Goal: Information Seeking & Learning: Find contact information

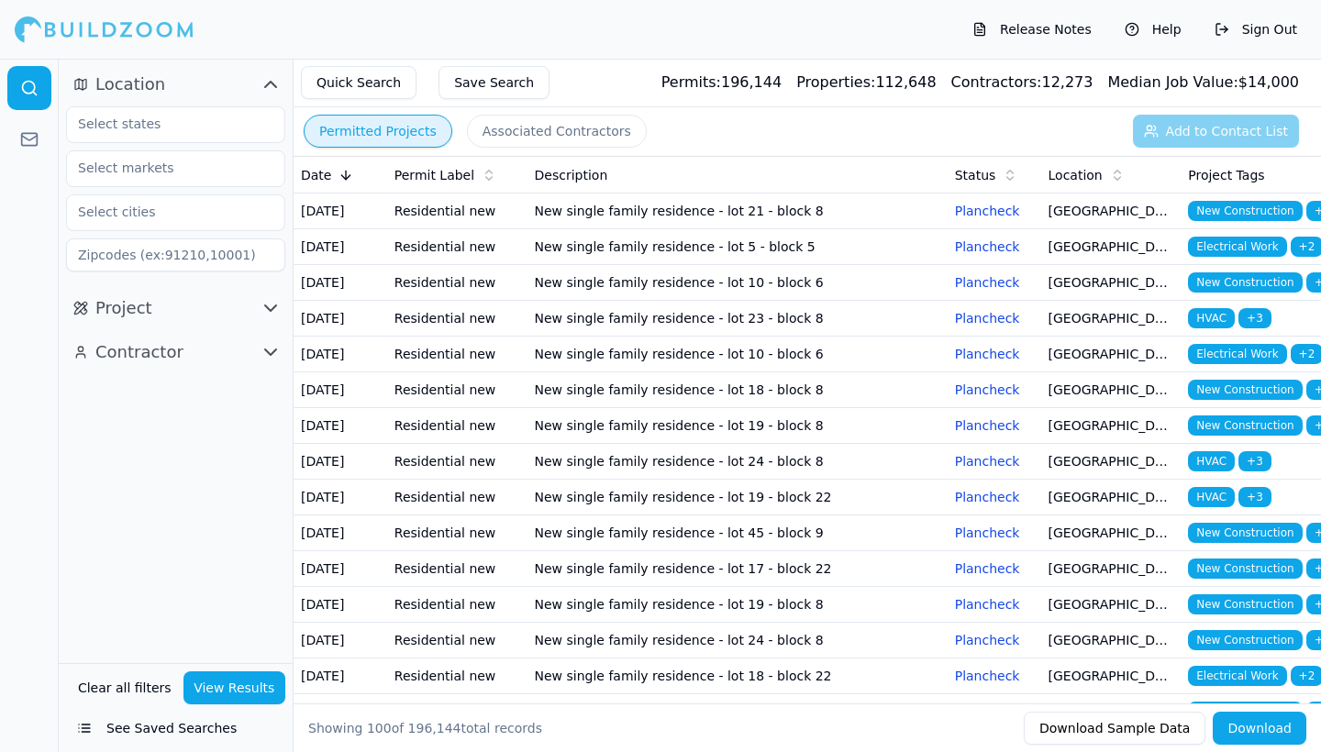
click at [889, 301] on td "New single family residence - lot 10 - block 6" at bounding box center [738, 283] width 420 height 36
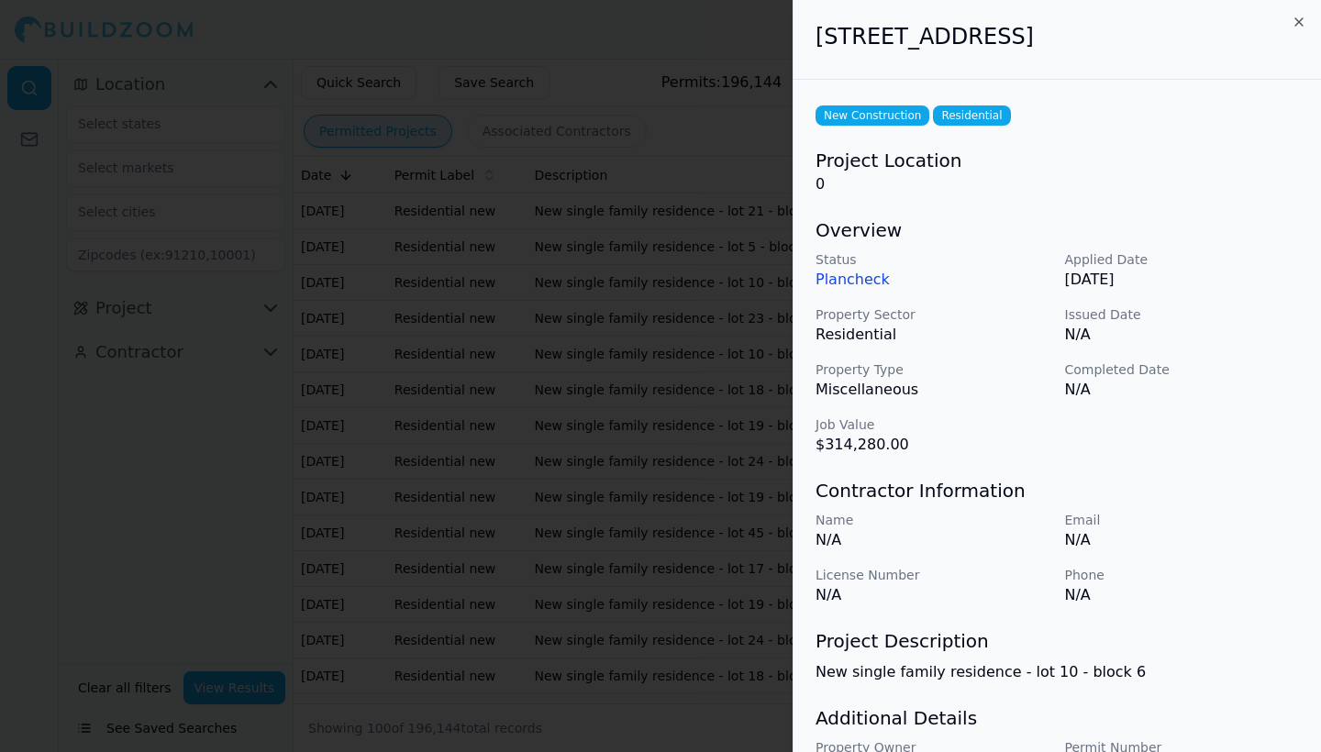
click at [1299, 17] on icon "button" at bounding box center [1299, 22] width 15 height 15
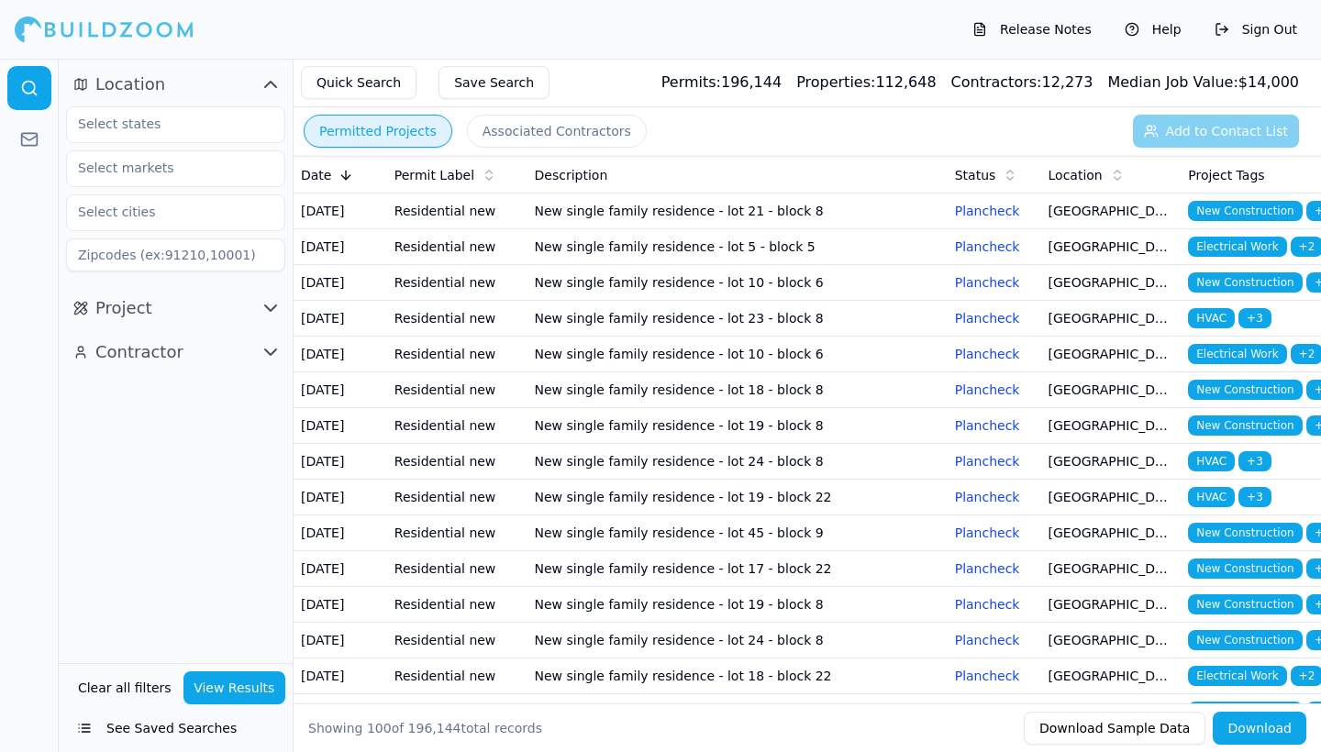
click at [687, 256] on td "New single family residence - lot 5 - block 5" at bounding box center [738, 247] width 420 height 36
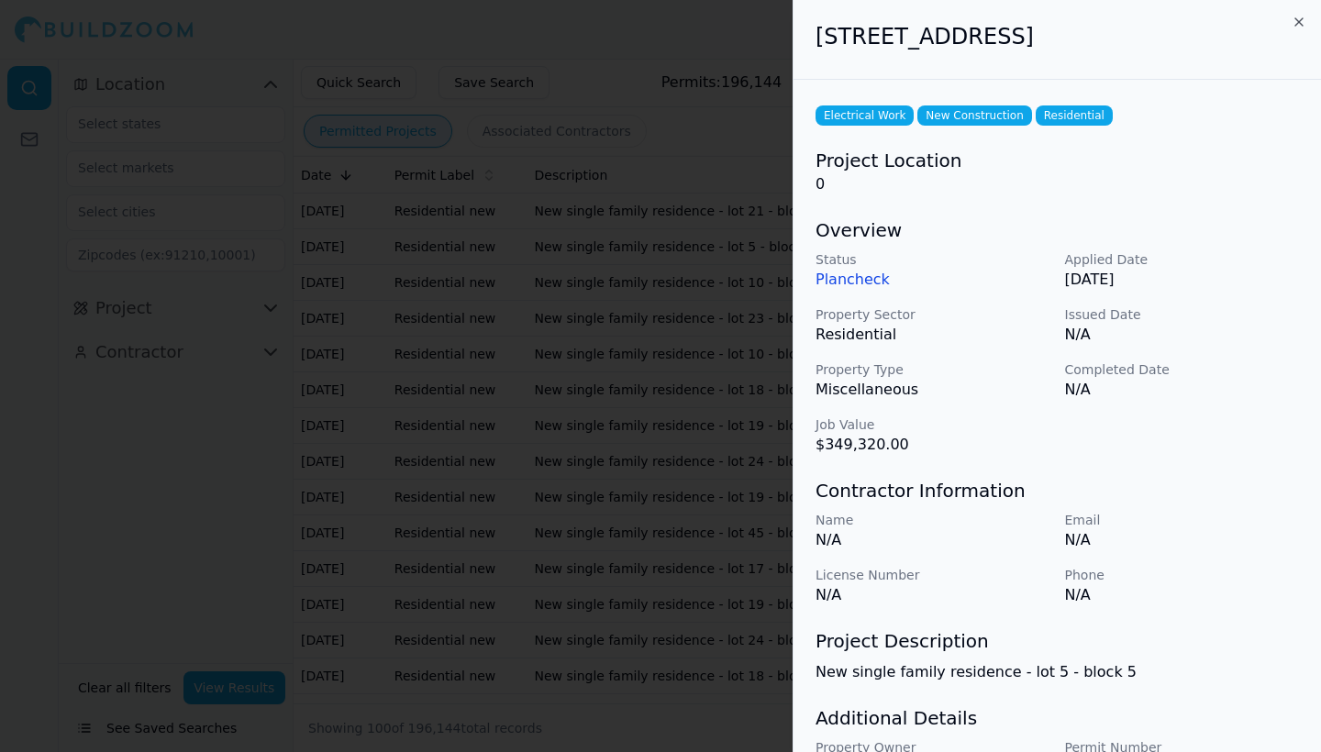
click at [1296, 22] on icon "button" at bounding box center [1299, 22] width 15 height 15
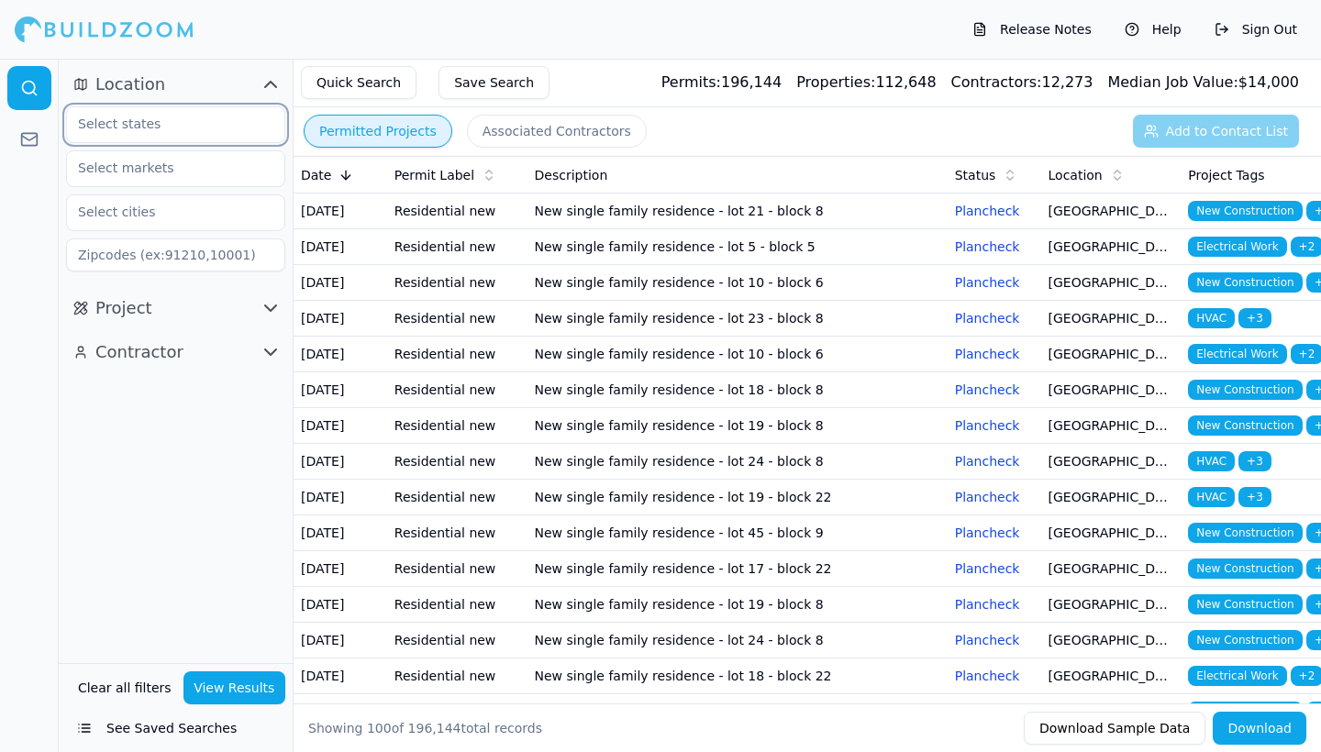
click at [189, 128] on input "text" at bounding box center [164, 123] width 195 height 33
click at [184, 158] on div "[US_STATE]" at bounding box center [176, 165] width 210 height 29
click at [189, 172] on input "text" at bounding box center [164, 167] width 195 height 33
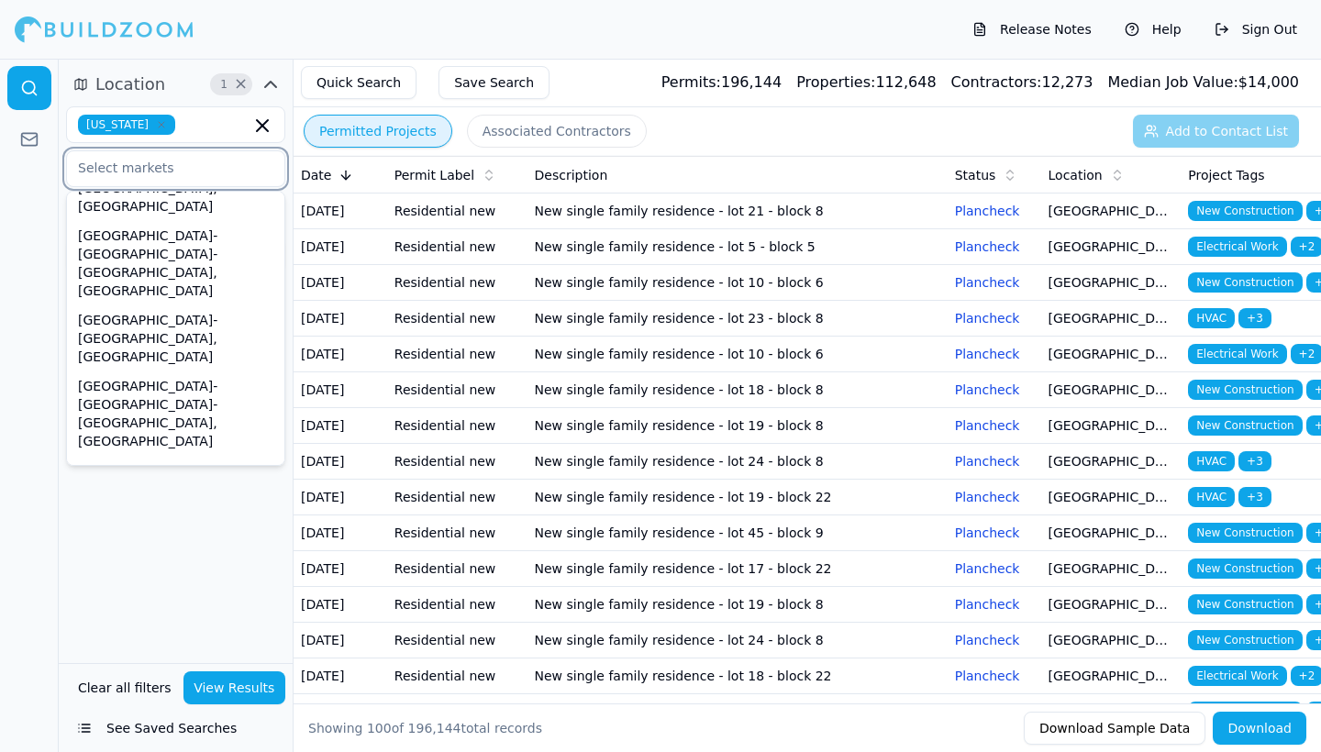
scroll to position [643, 0]
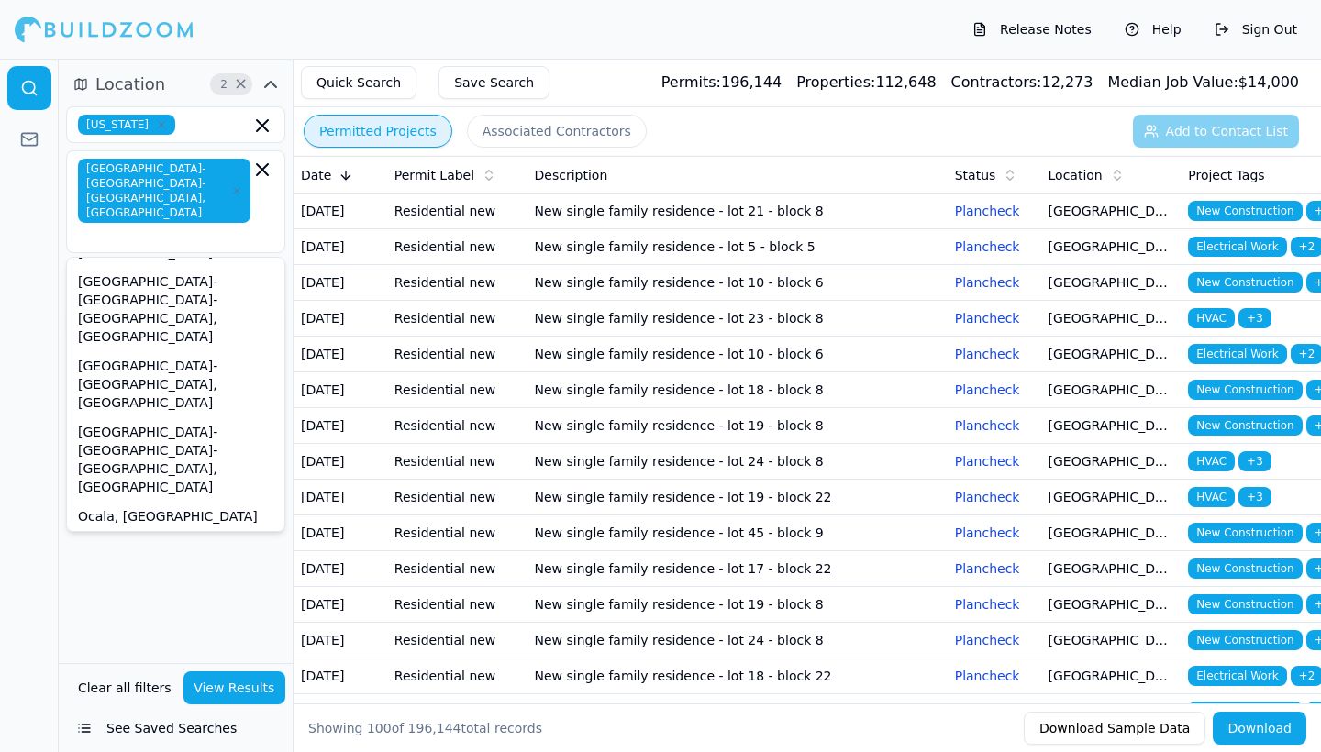
click at [183, 552] on div "Location 2 × [US_STATE] [GEOGRAPHIC_DATA]-[GEOGRAPHIC_DATA]-[GEOGRAPHIC_DATA], …" at bounding box center [176, 361] width 234 height 605
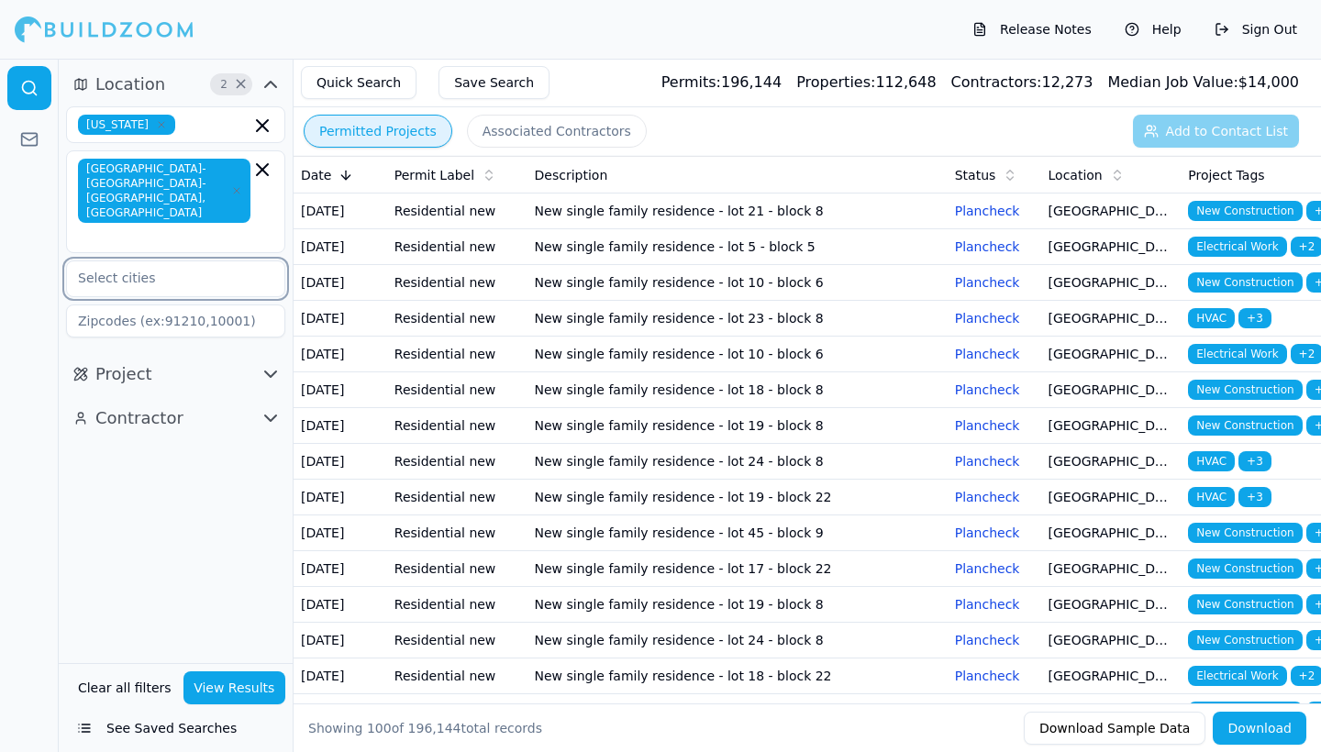
click at [150, 261] on input "text" at bounding box center [164, 277] width 195 height 33
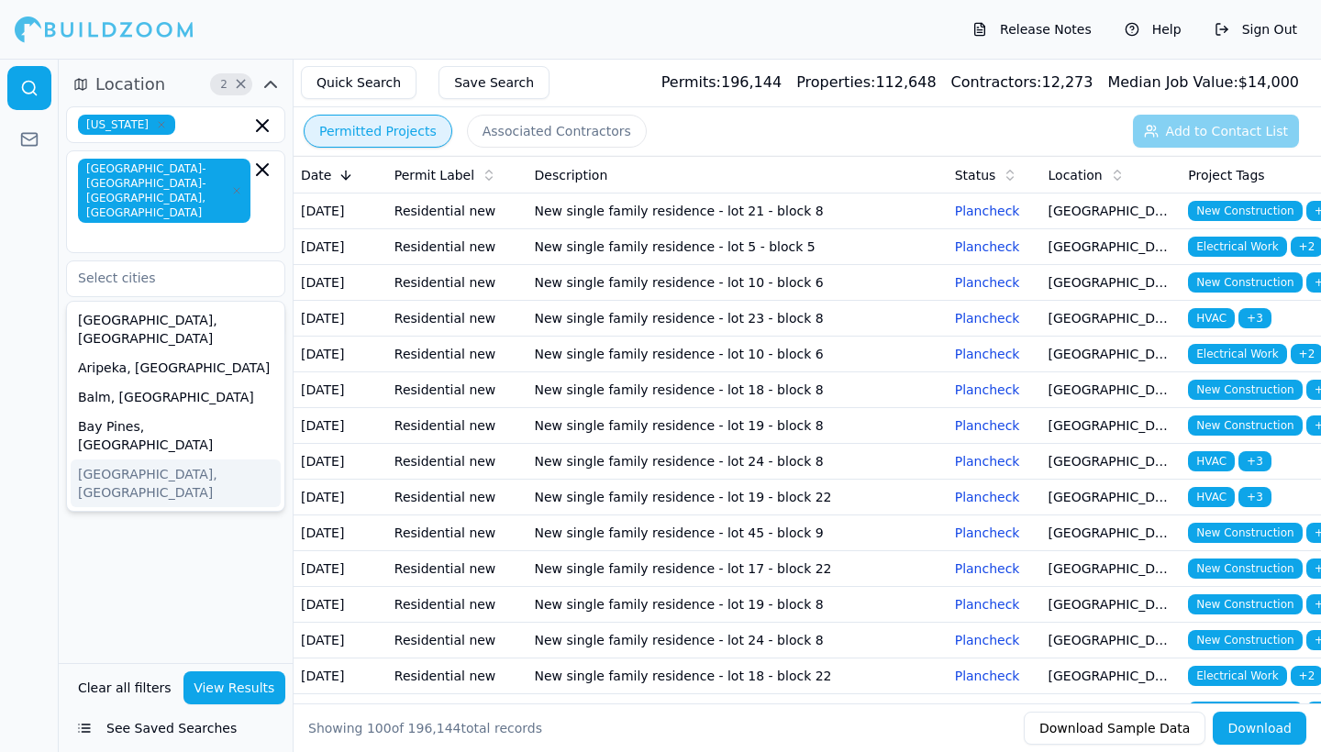
click at [148, 541] on div "Location 2 × [US_STATE] [GEOGRAPHIC_DATA]-[GEOGRAPHIC_DATA]-[GEOGRAPHIC_DATA], …" at bounding box center [176, 361] width 234 height 605
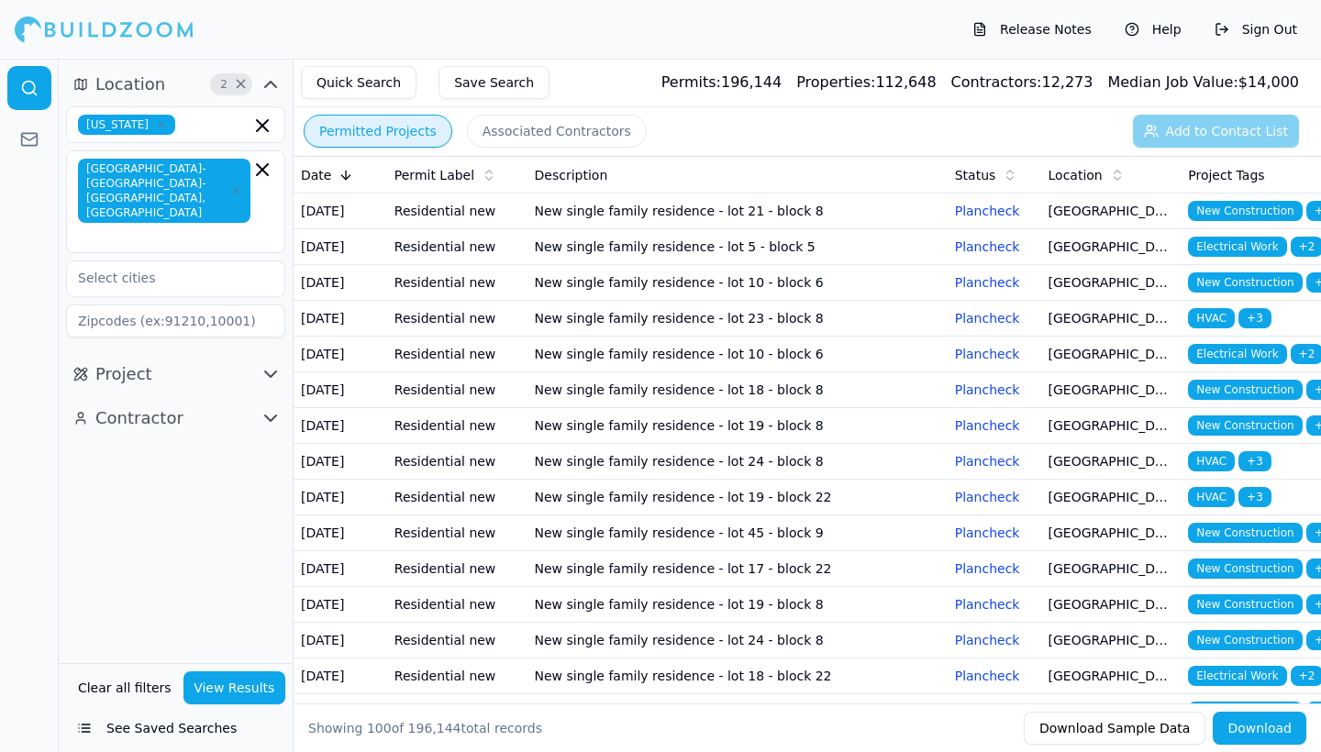
click at [180, 360] on button "Project" at bounding box center [175, 374] width 219 height 29
click at [185, 397] on input "text" at bounding box center [164, 413] width 195 height 33
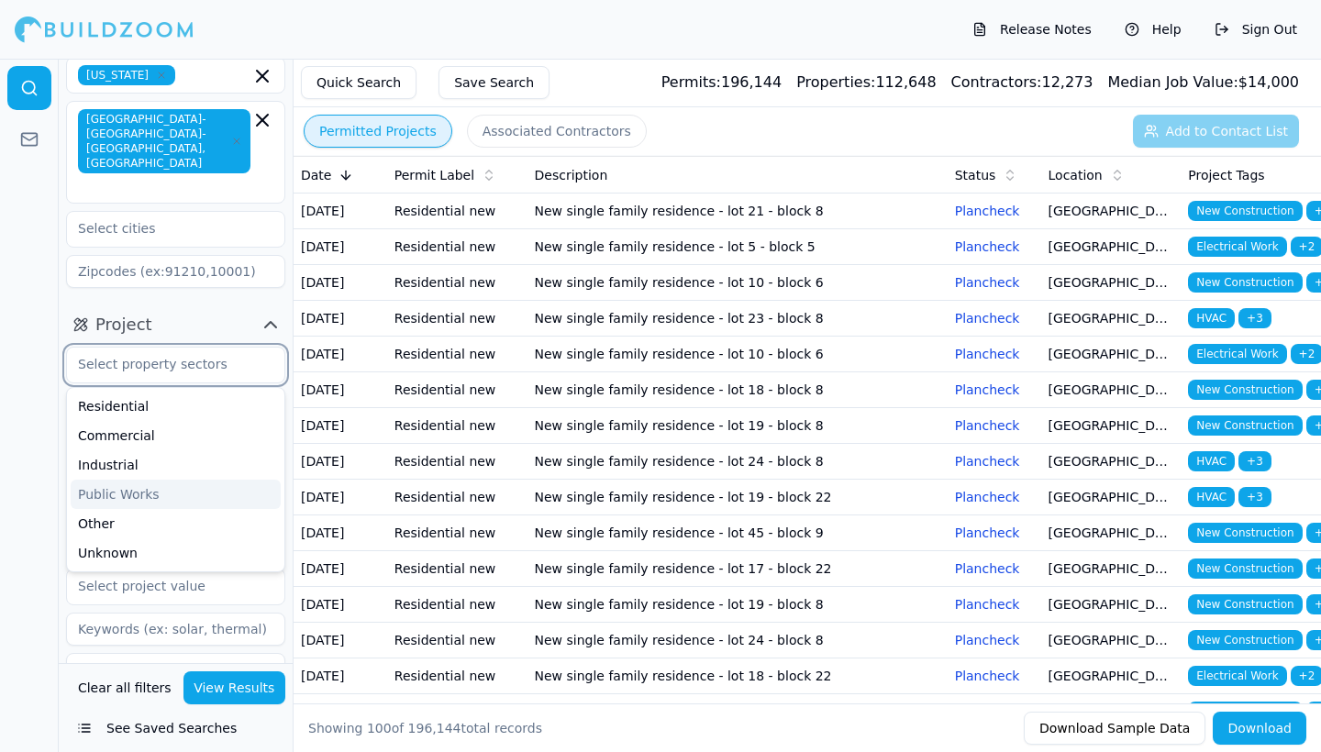
scroll to position [72, 0]
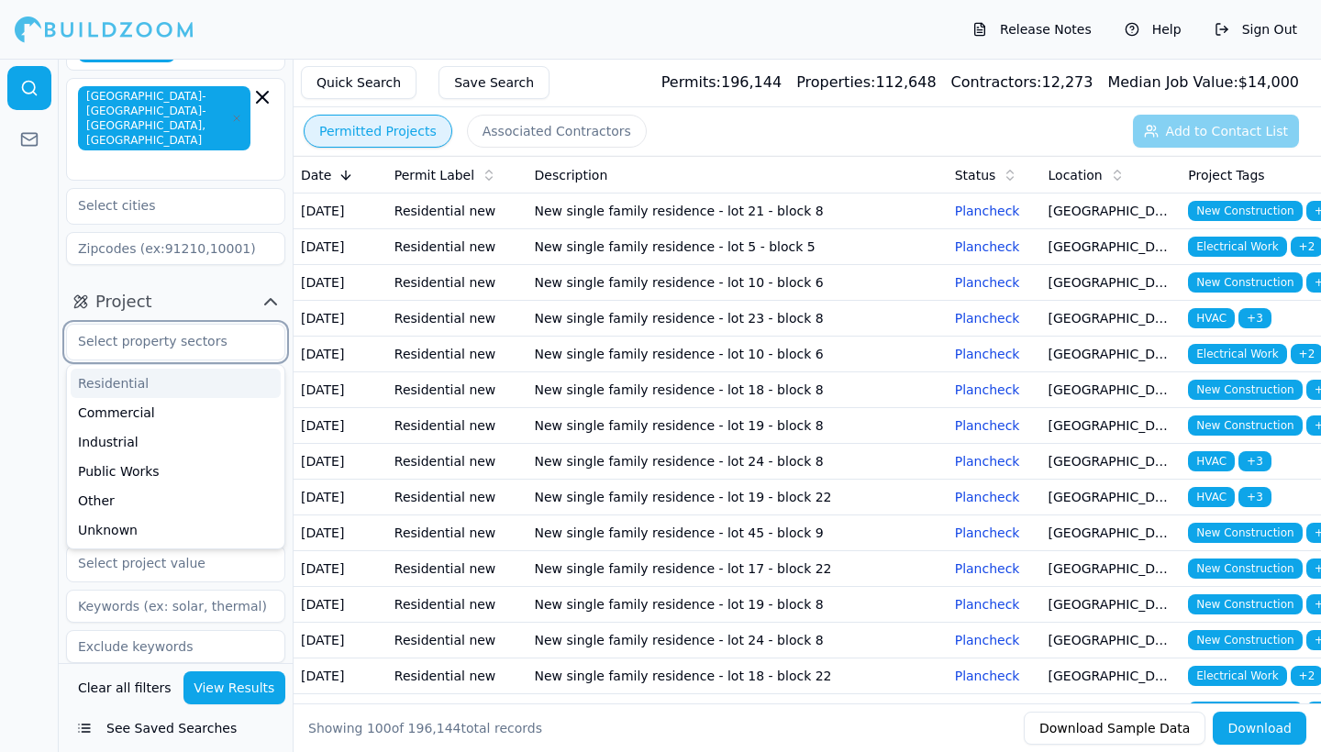
click at [170, 369] on div "Residential" at bounding box center [176, 383] width 210 height 29
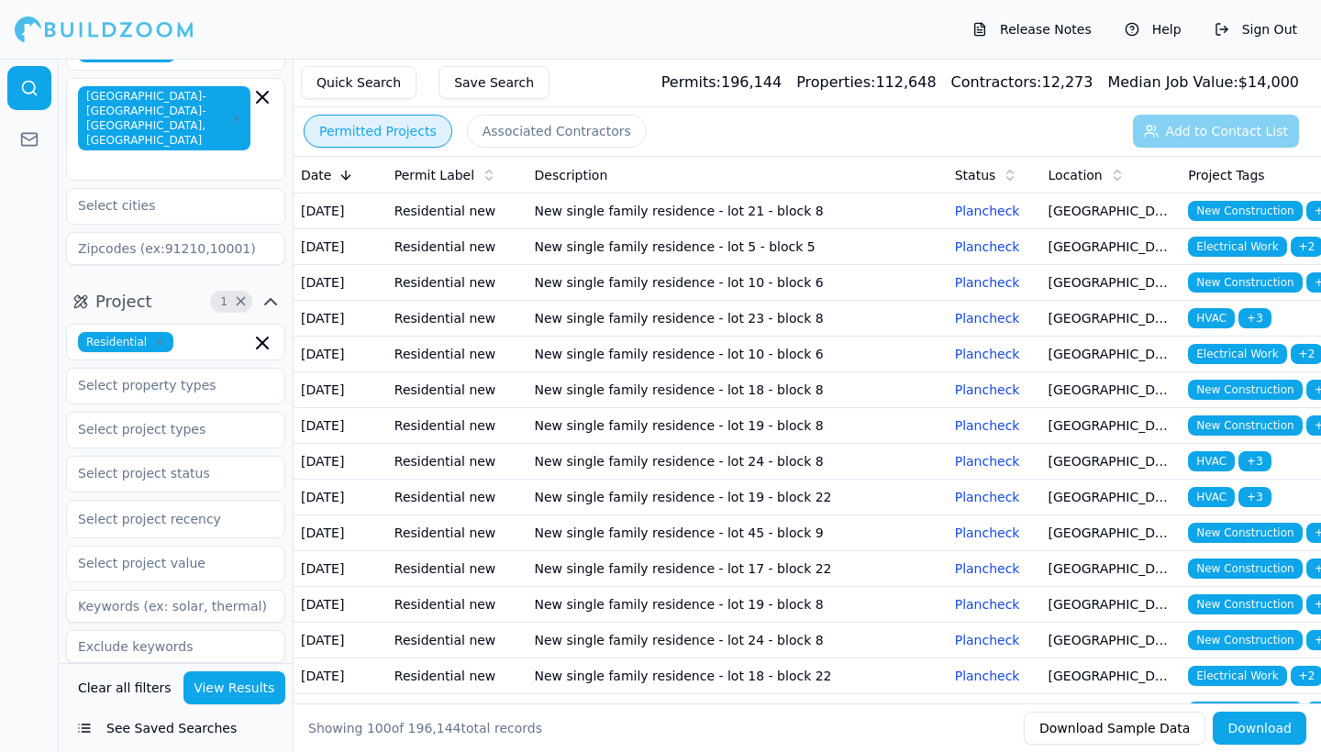
click at [40, 486] on div at bounding box center [29, 406] width 59 height 694
click at [169, 369] on input "text" at bounding box center [164, 385] width 195 height 33
click at [28, 495] on div at bounding box center [29, 406] width 59 height 694
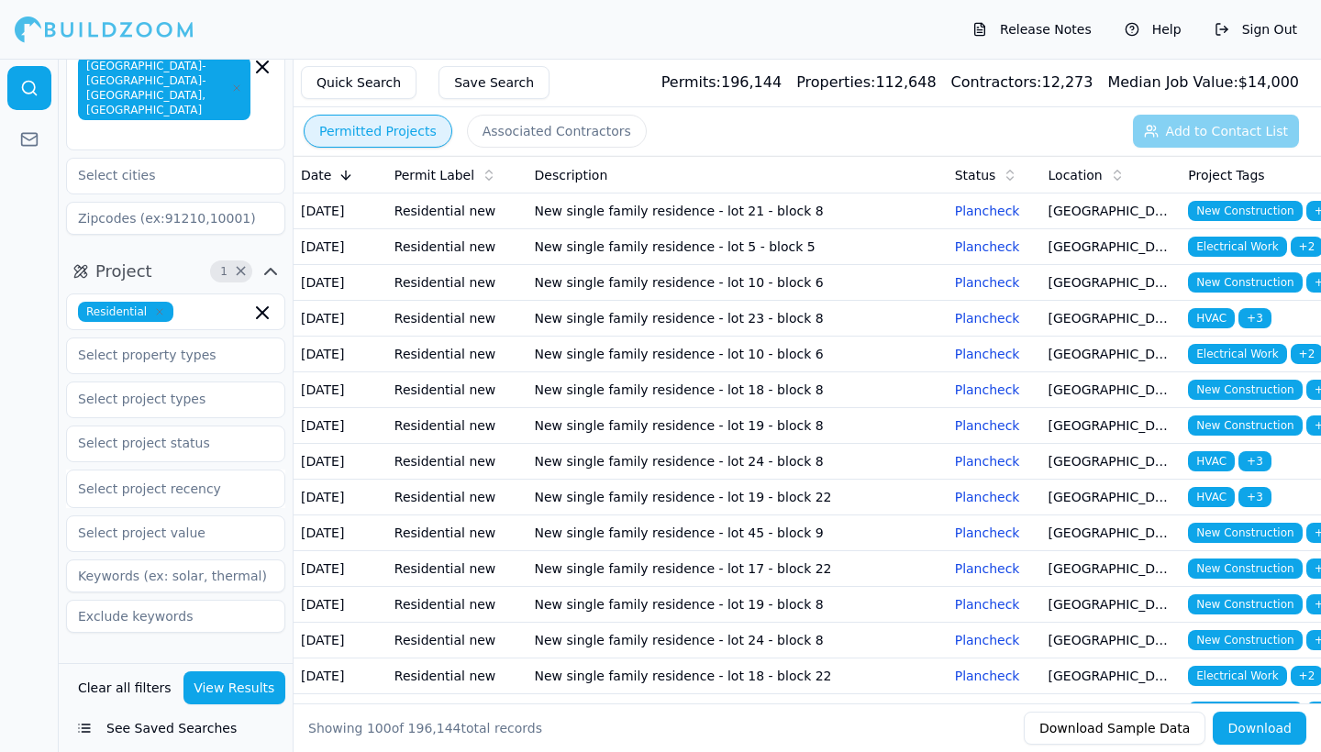
scroll to position [102, 0]
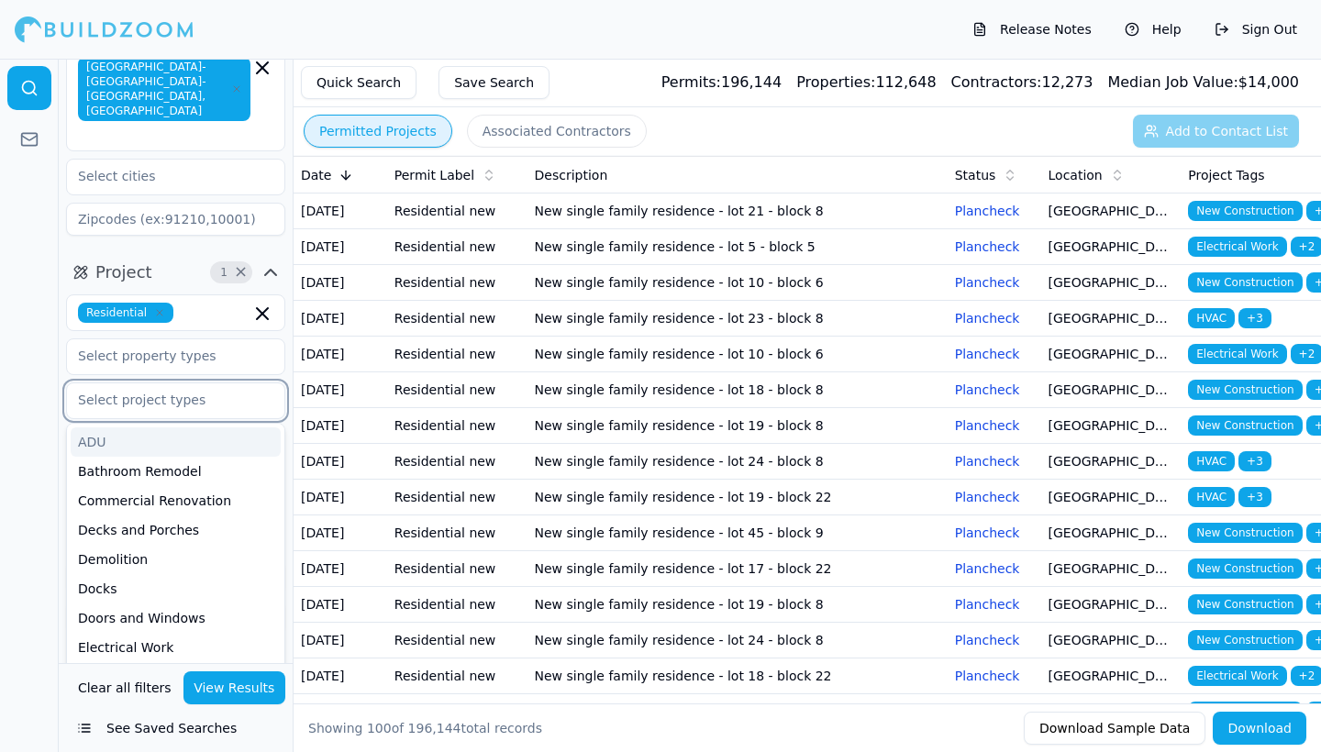
click at [195, 384] on input "text" at bounding box center [164, 400] width 195 height 33
click at [173, 516] on div "Kitchen Remodel" at bounding box center [176, 530] width 210 height 29
click at [195, 457] on div "Bathroom Remodel" at bounding box center [176, 471] width 210 height 29
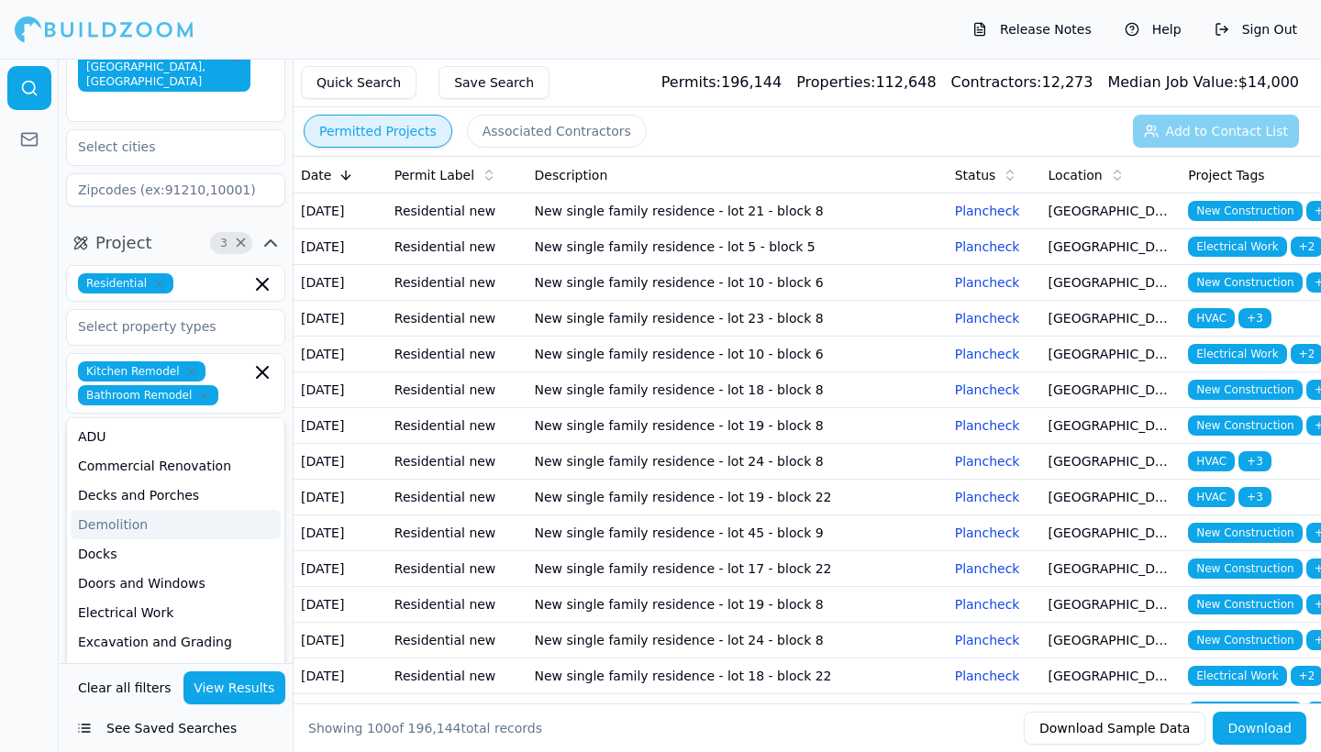
click at [53, 492] on div at bounding box center [29, 406] width 59 height 694
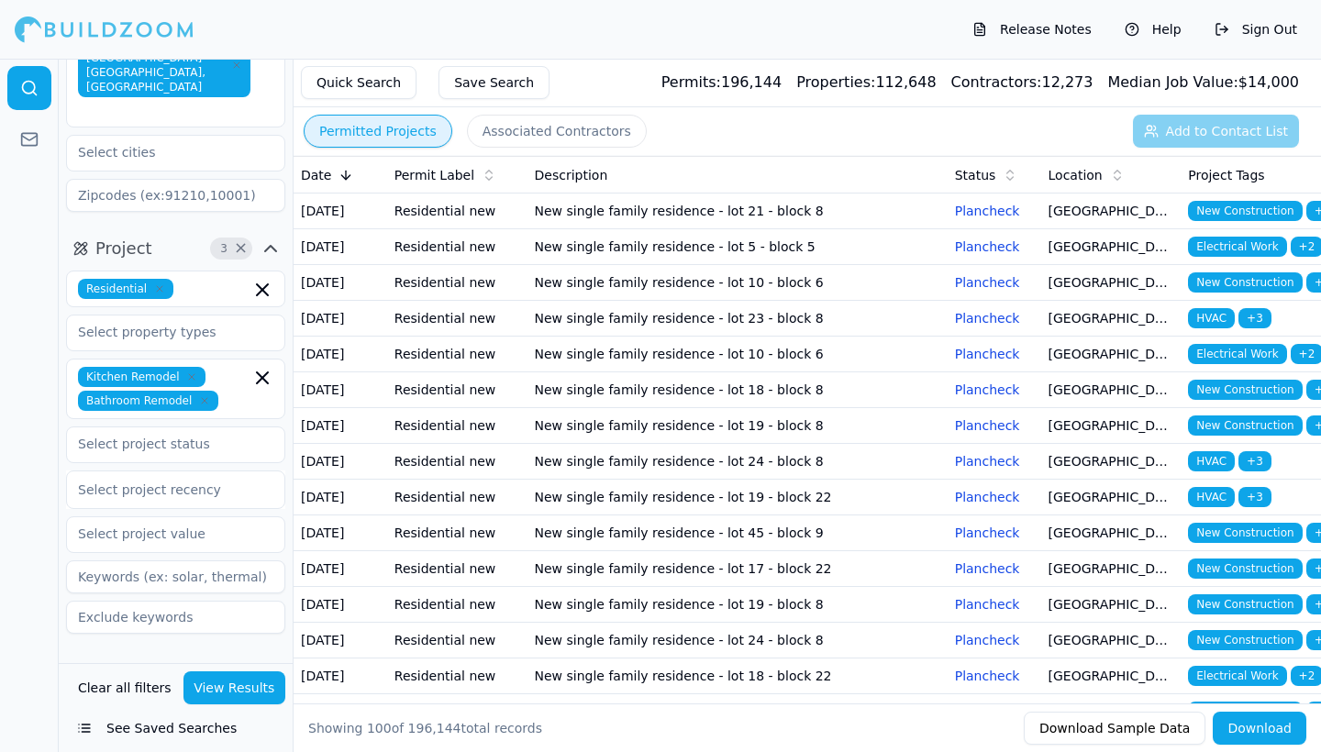
click at [256, 660] on span "button" at bounding box center [267, 671] width 22 height 22
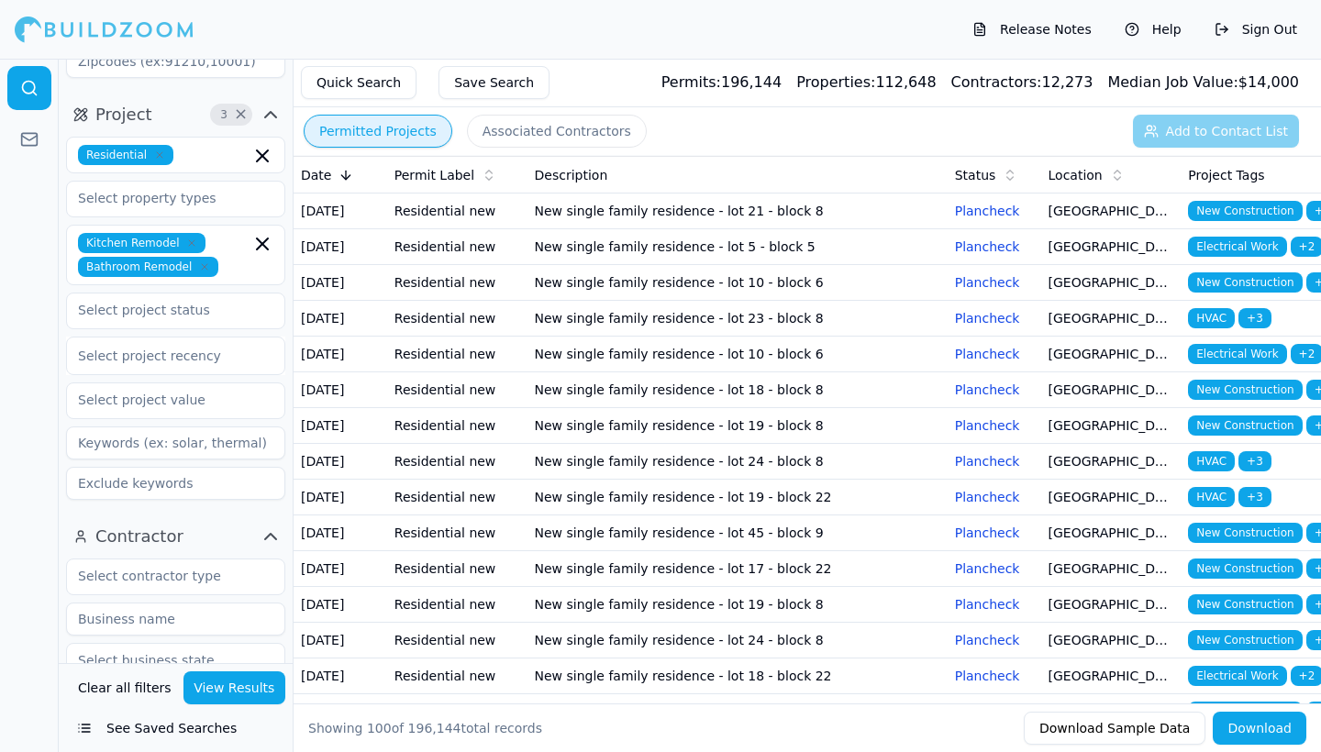
scroll to position [261, 0]
click at [239, 692] on button "View Results" at bounding box center [235, 688] width 103 height 33
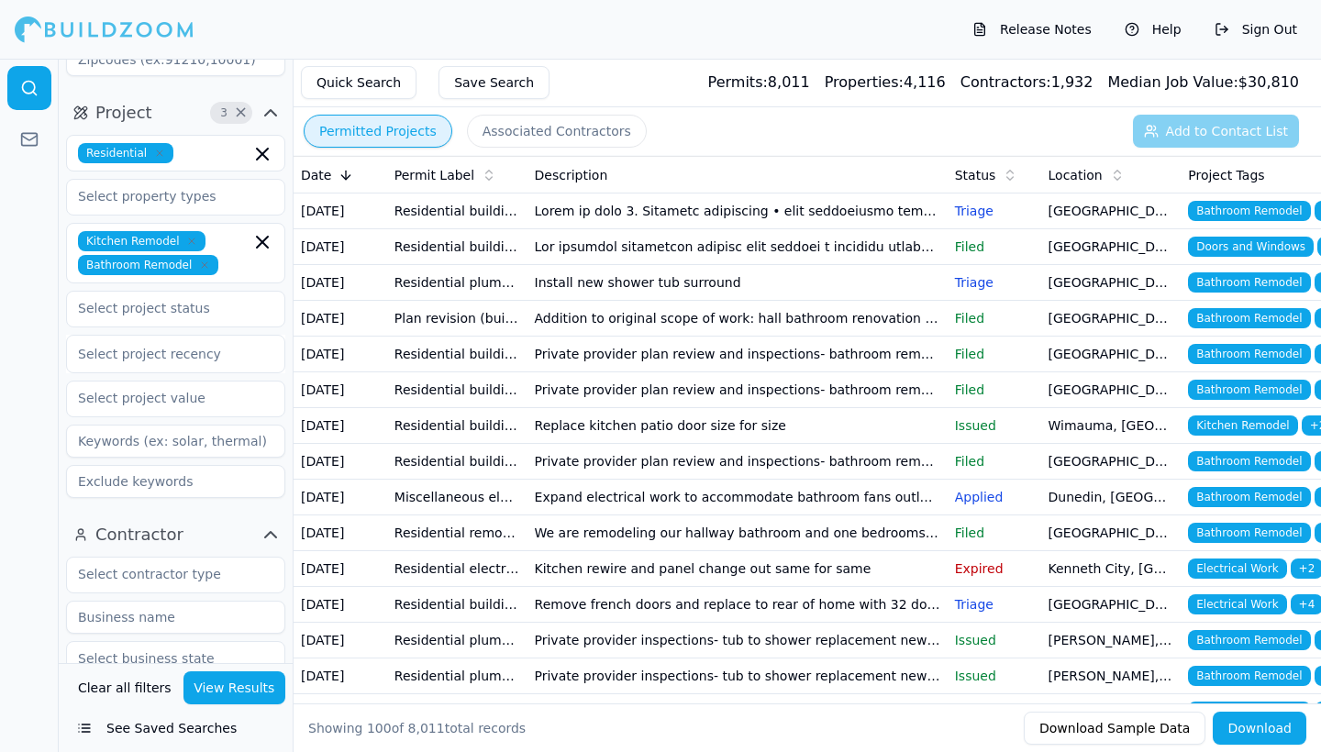
click at [677, 262] on td at bounding box center [738, 247] width 420 height 36
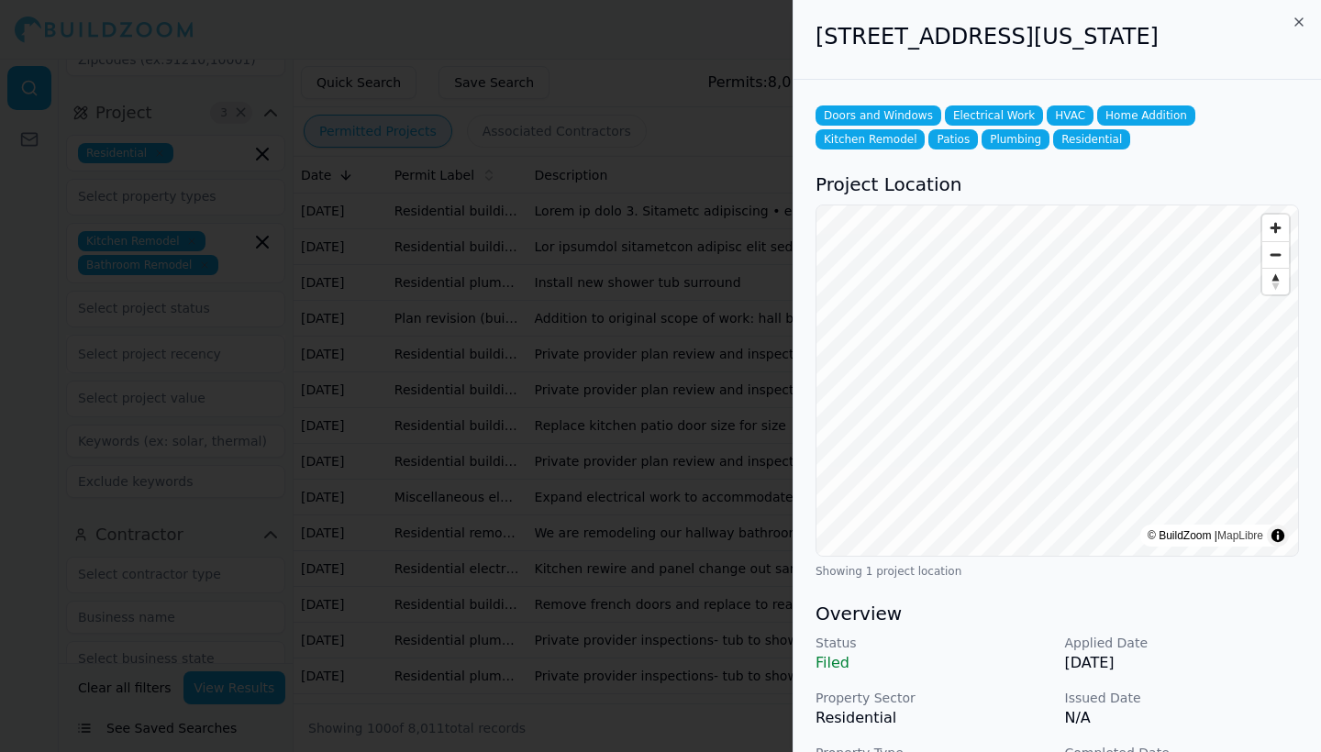
scroll to position [0, 0]
click at [1299, 17] on icon "button" at bounding box center [1299, 22] width 15 height 15
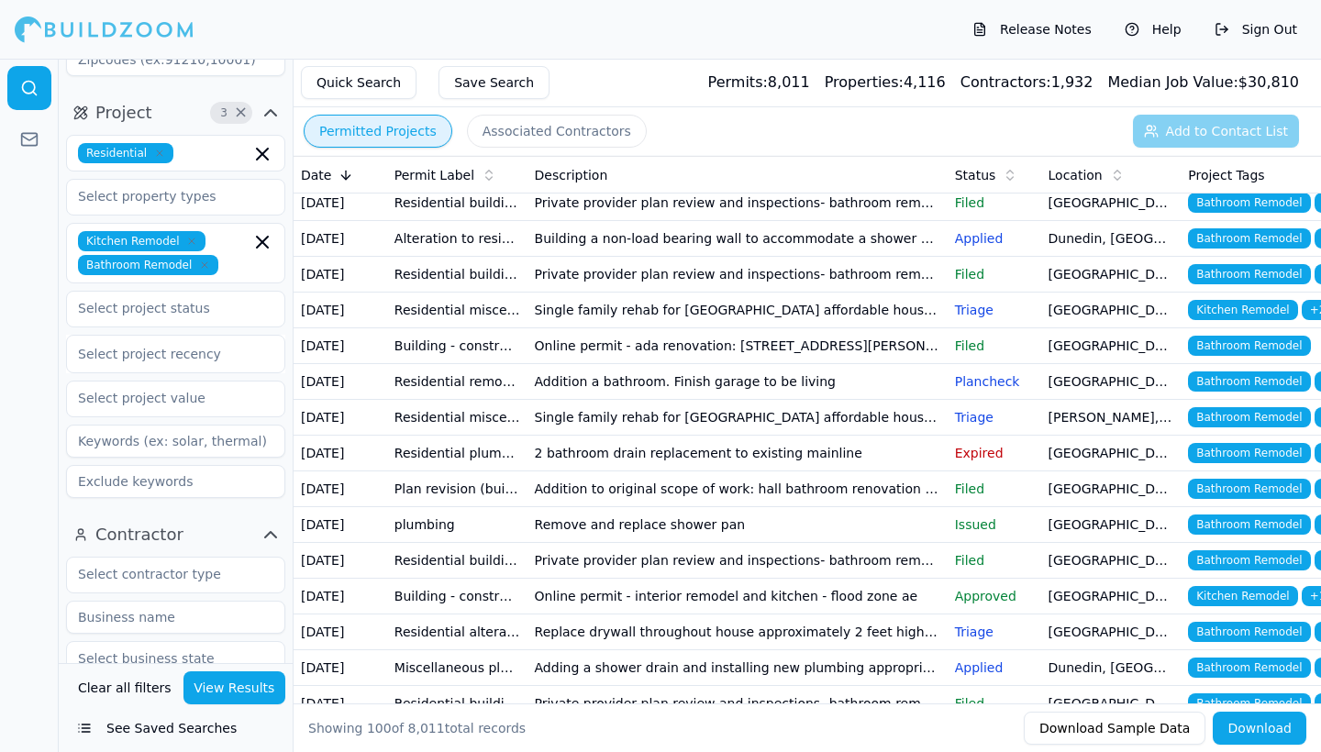
scroll to position [652, 0]
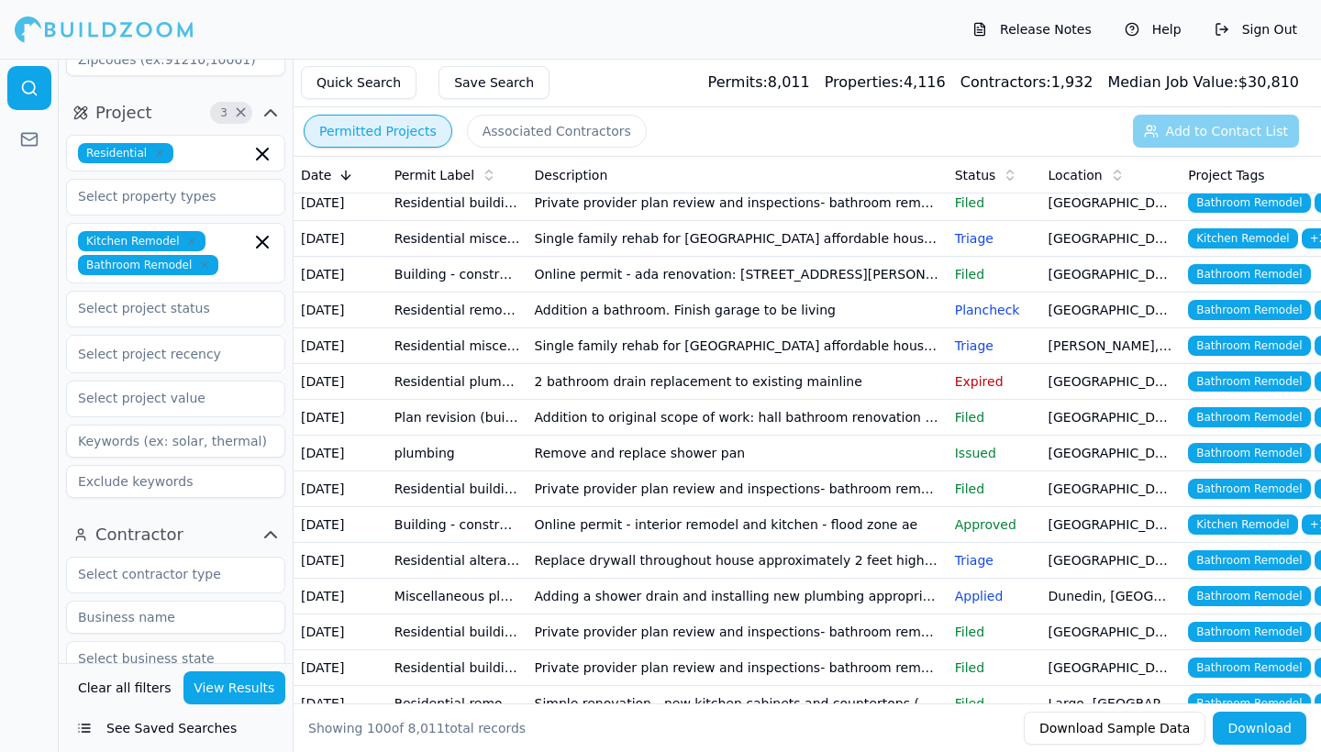
click at [602, 257] on td "Single family rehab for [GEOGRAPHIC_DATA] affordable housing program oor kitche…" at bounding box center [738, 239] width 420 height 36
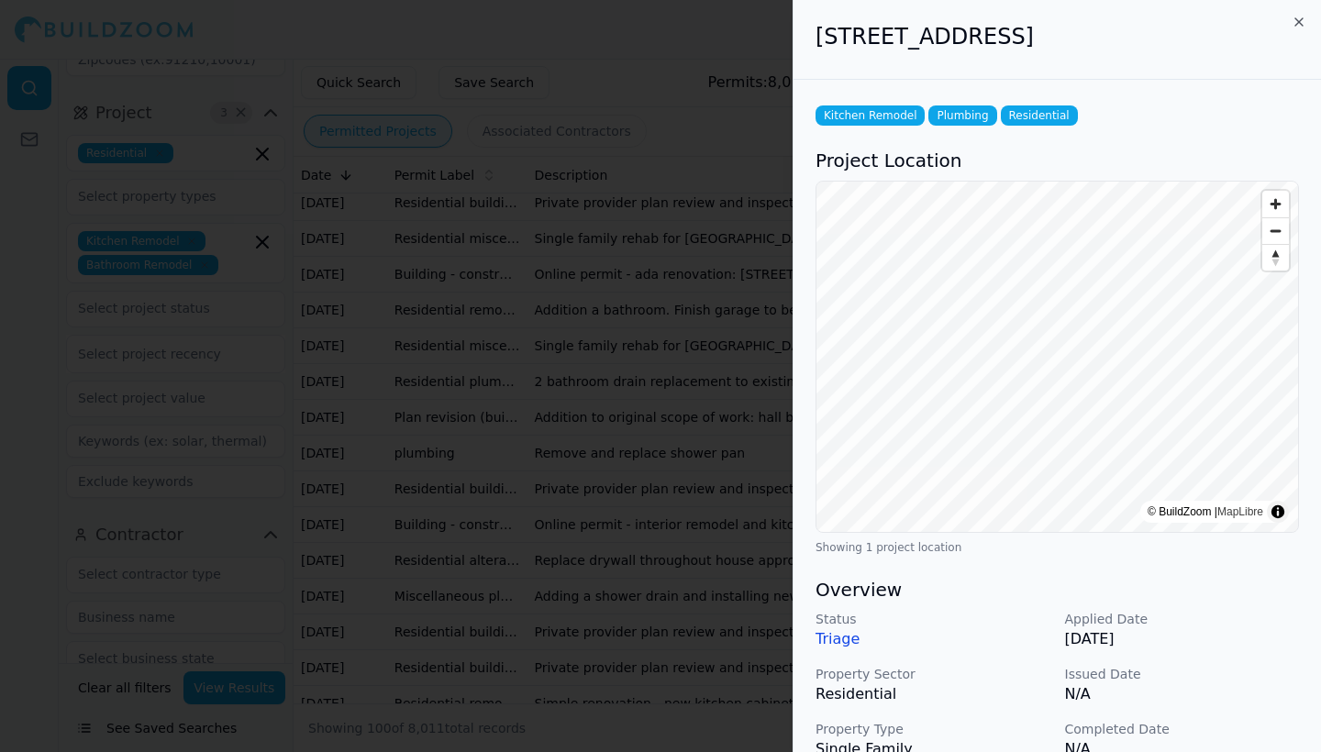
scroll to position [0, 0]
click at [1300, 23] on icon "button" at bounding box center [1299, 21] width 7 height 7
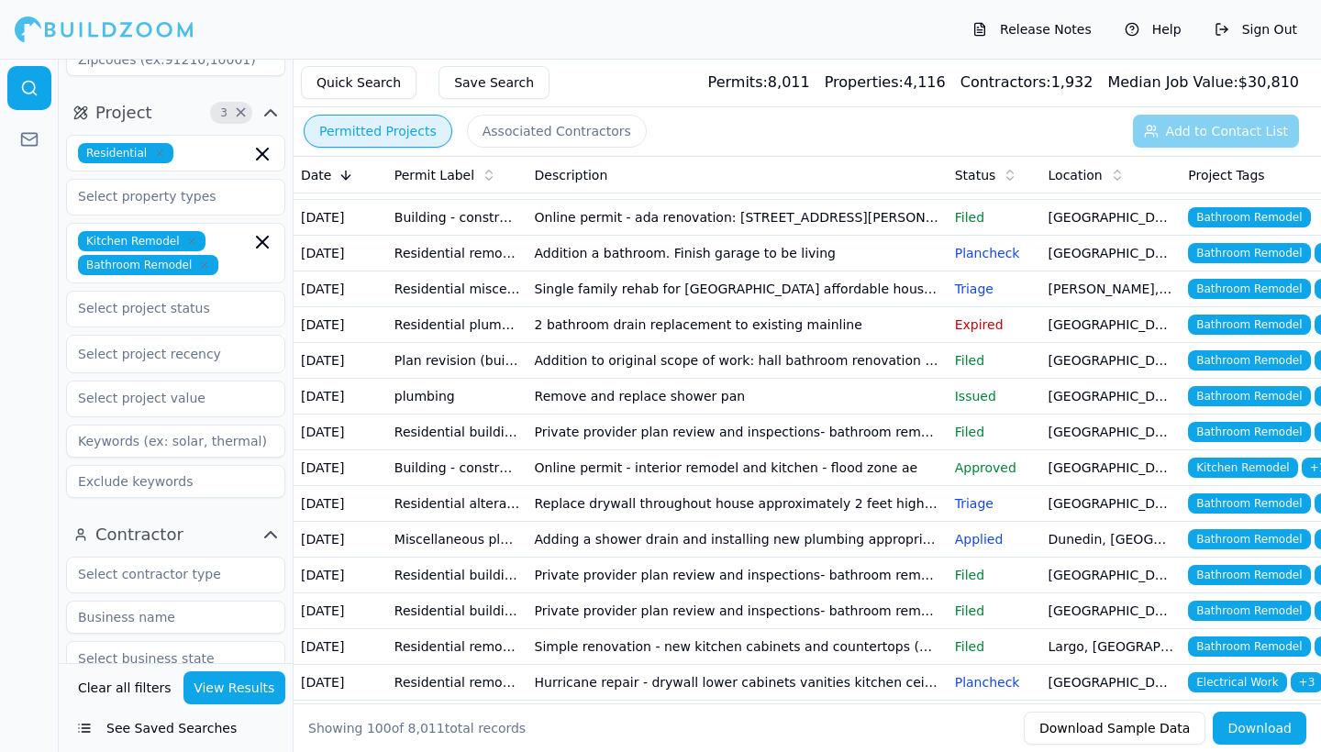
scroll to position [719, 0]
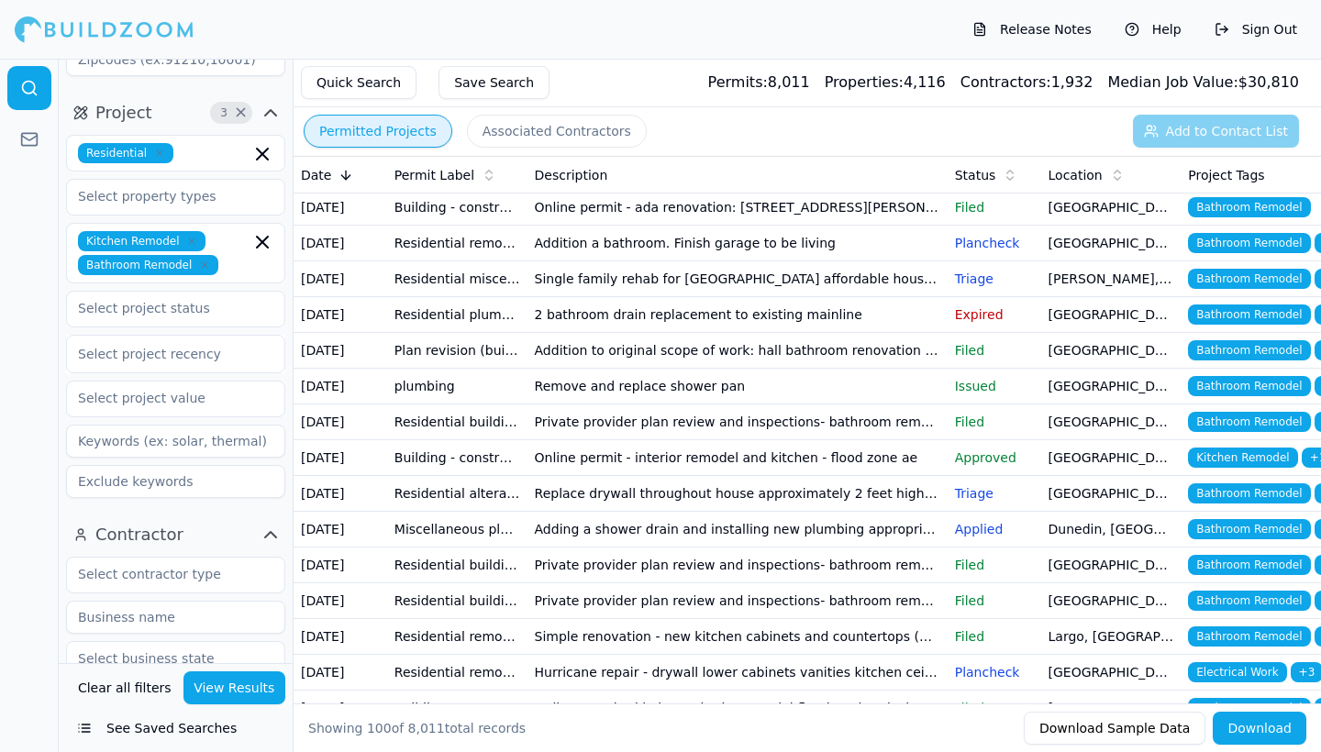
click at [669, 190] on td "Single family rehab for [GEOGRAPHIC_DATA] affordable housing program oor kitche…" at bounding box center [738, 172] width 420 height 36
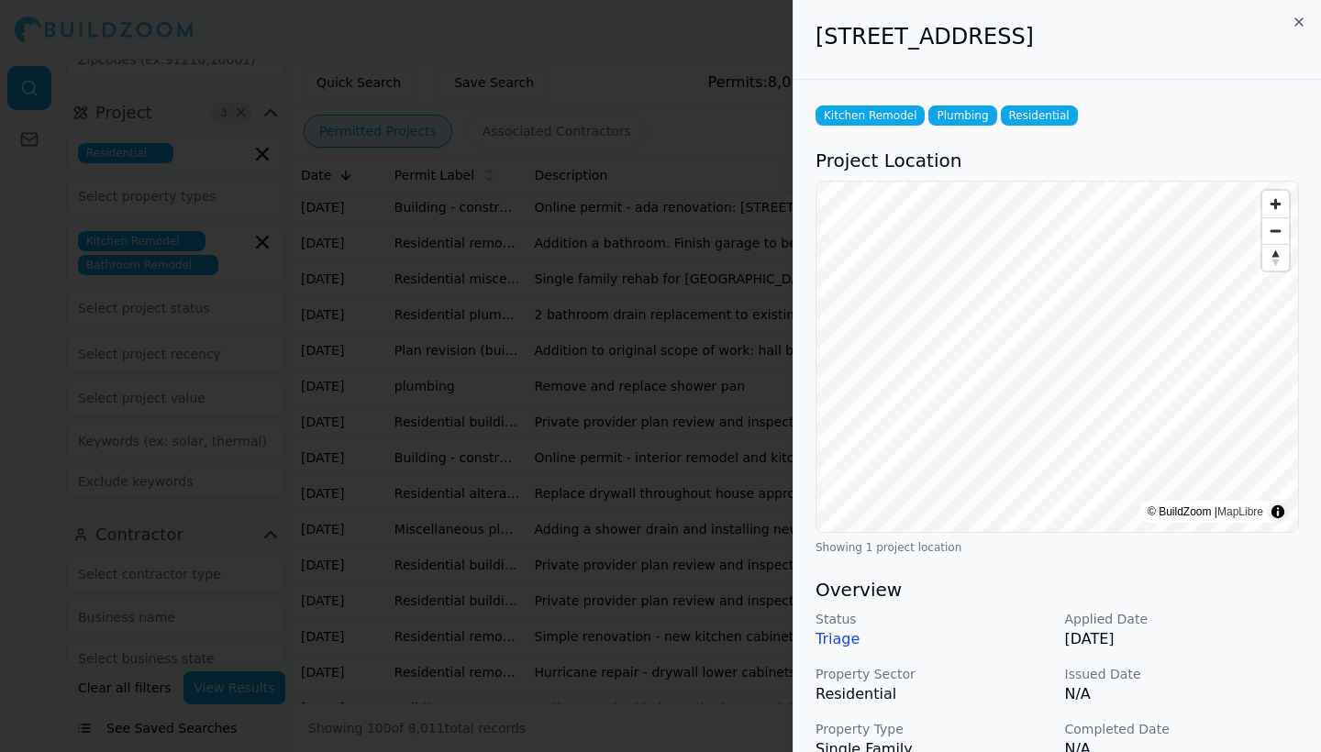
scroll to position [0, 0]
click at [1294, 18] on icon "button" at bounding box center [1299, 22] width 15 height 15
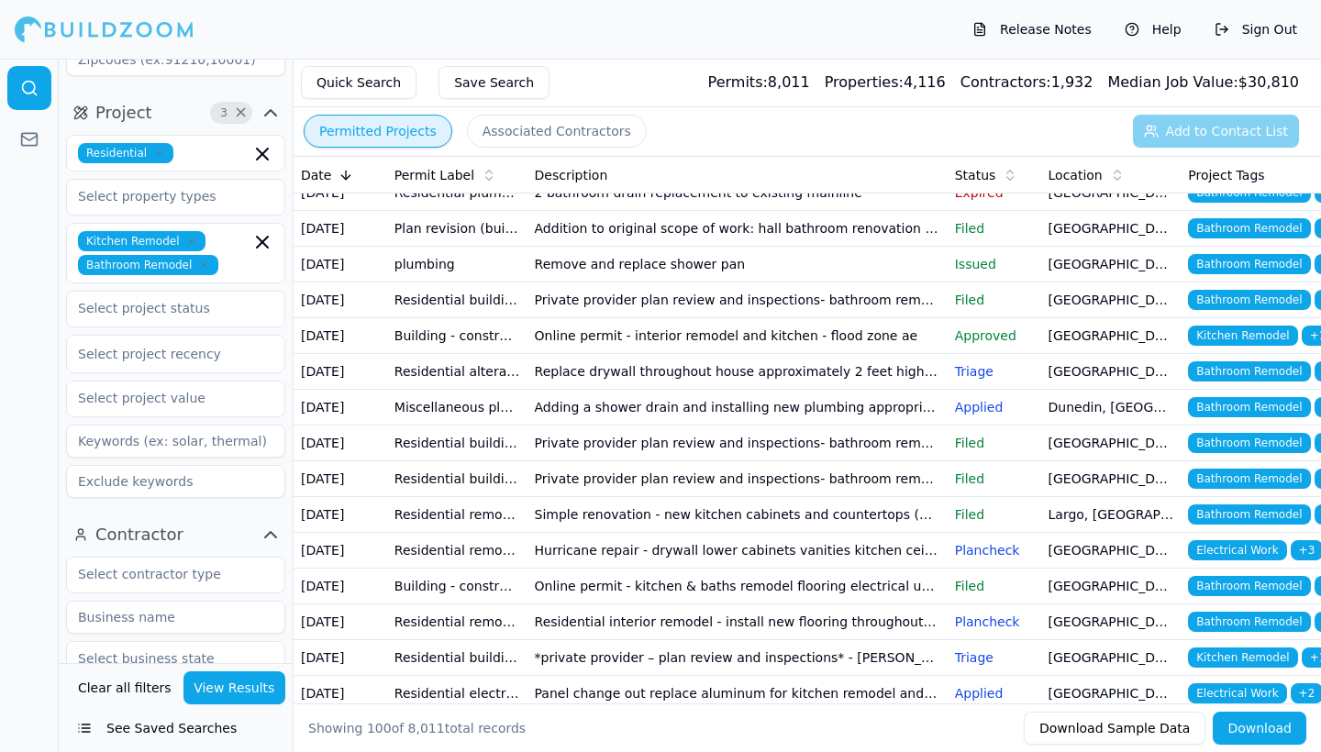
scroll to position [844, 0]
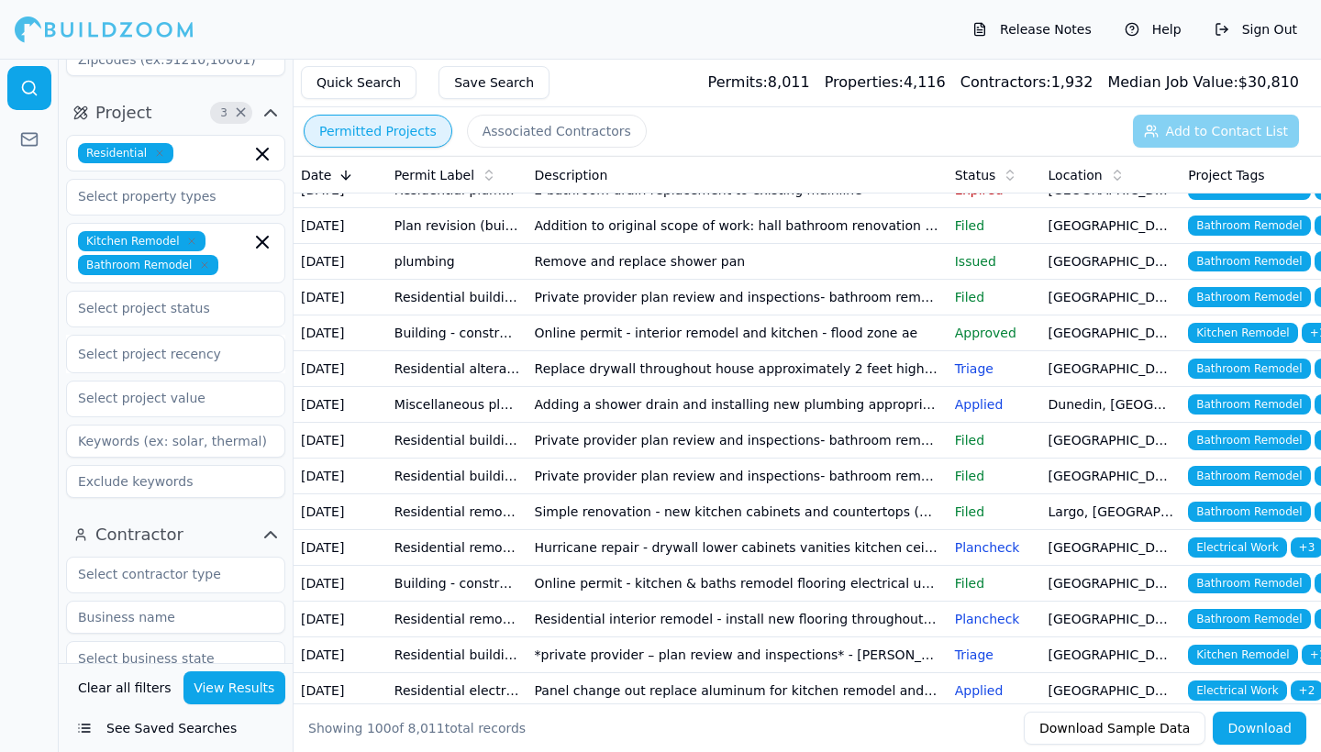
click at [662, 101] on td "Online permit - ada renovation: [STREET_ADDRESS][PERSON_NAME] is receiving a ne…" at bounding box center [738, 83] width 420 height 36
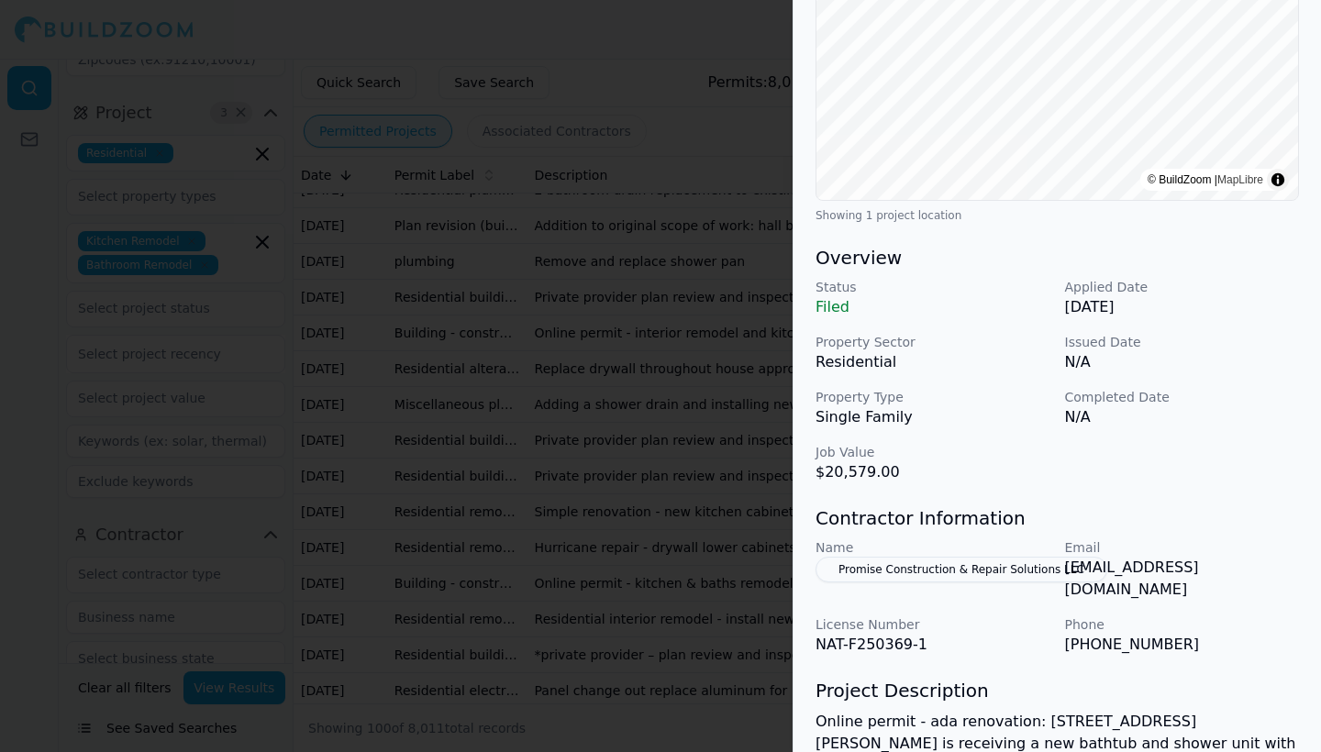
scroll to position [334, 0]
click at [967, 565] on button "Promise Construction & Repair Solutions LLC" at bounding box center [962, 568] width 292 height 26
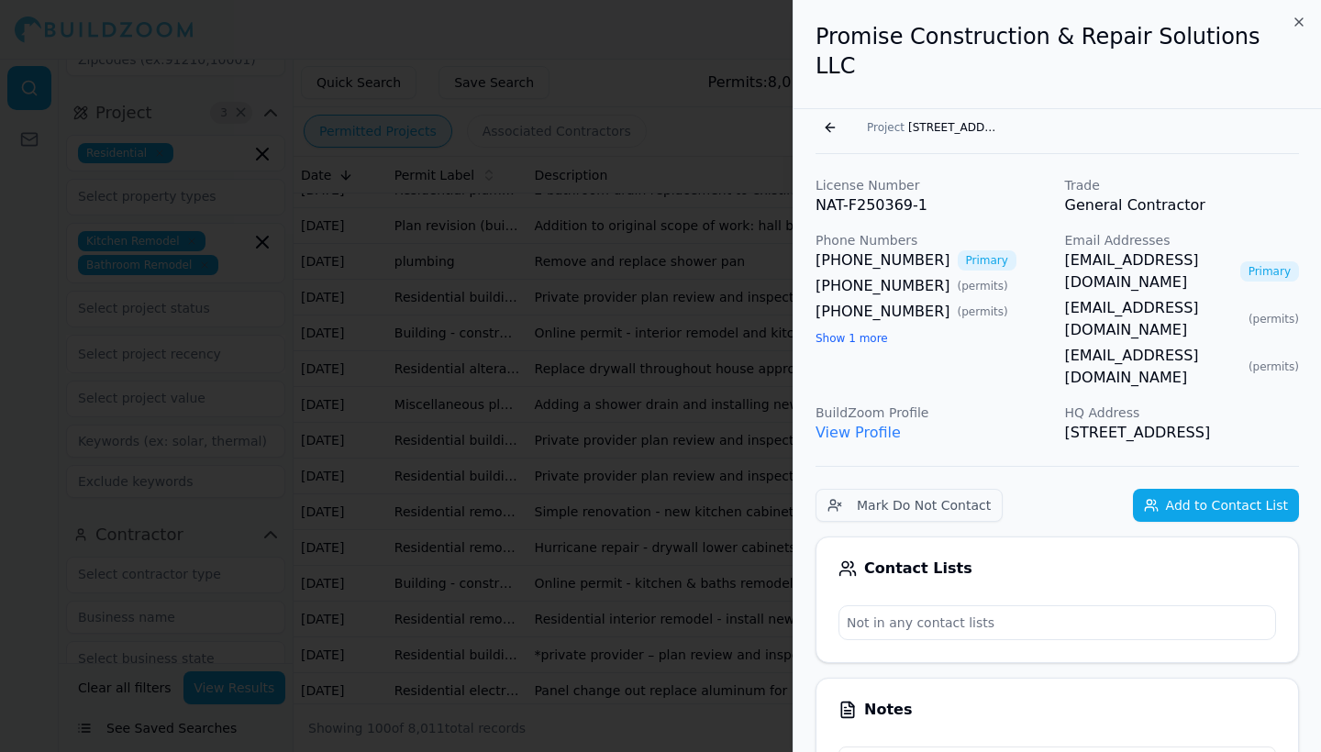
scroll to position [0, 0]
drag, startPoint x: 926, startPoint y: 228, endPoint x: 815, endPoint y: 230, distance: 111.0
copy link "[PHONE_NUMBER]"
drag, startPoint x: 1062, startPoint y: 233, endPoint x: 1251, endPoint y: 232, distance: 189.0
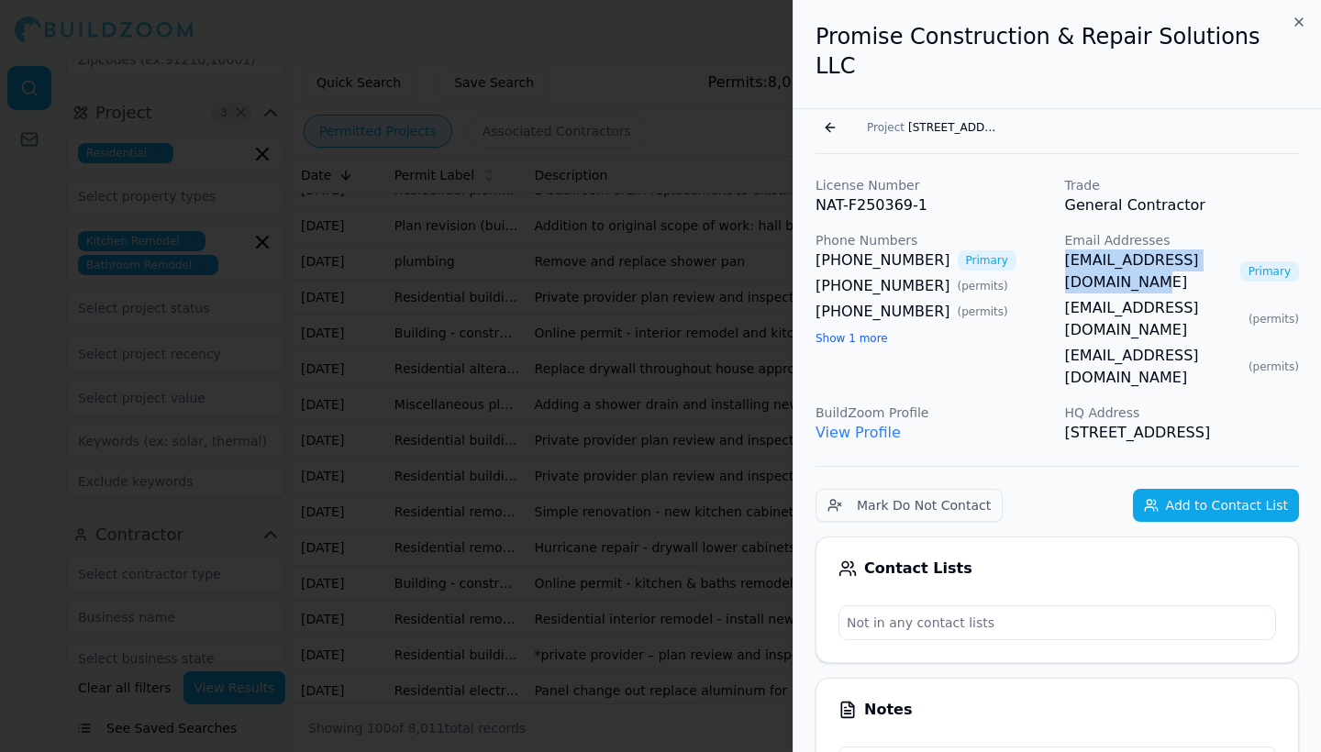
click at [1251, 232] on div "License Number NAT-F250369-1 Trade General Contractor Phone Numbers [PHONE_NUMB…" at bounding box center [1058, 310] width 484 height 268
copy link "[EMAIL_ADDRESS][DOMAIN_NAME]"
click at [1299, 20] on icon "button" at bounding box center [1299, 22] width 15 height 15
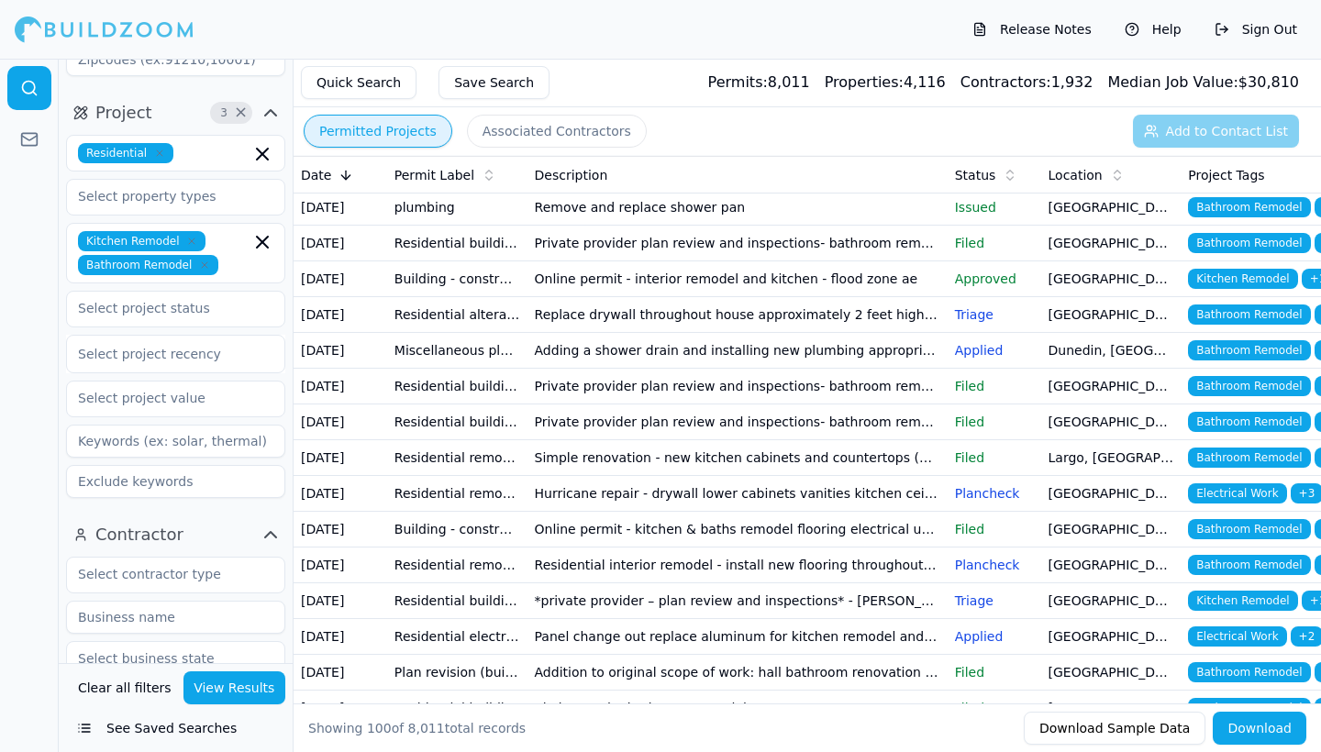
scroll to position [905, 0]
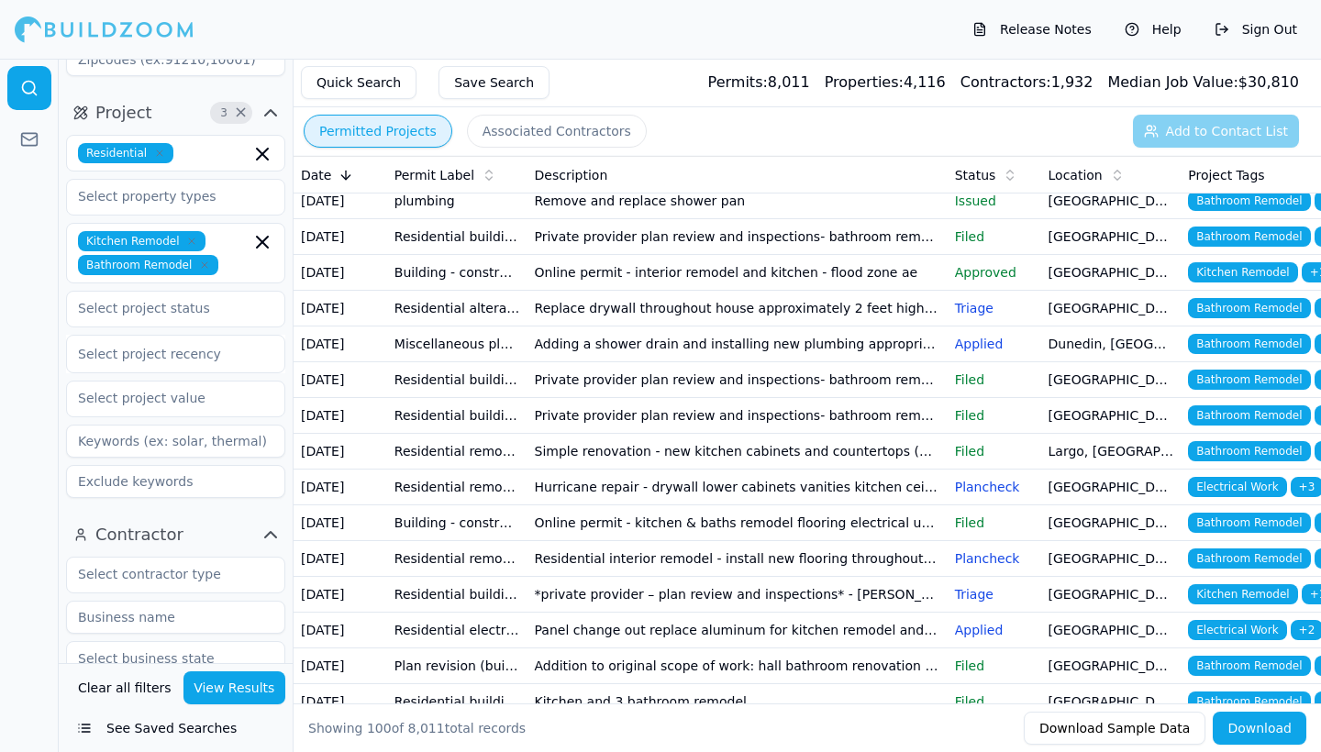
click at [668, 112] on td "Single family rehab for [GEOGRAPHIC_DATA] affordable housing oor program remove…" at bounding box center [738, 94] width 420 height 36
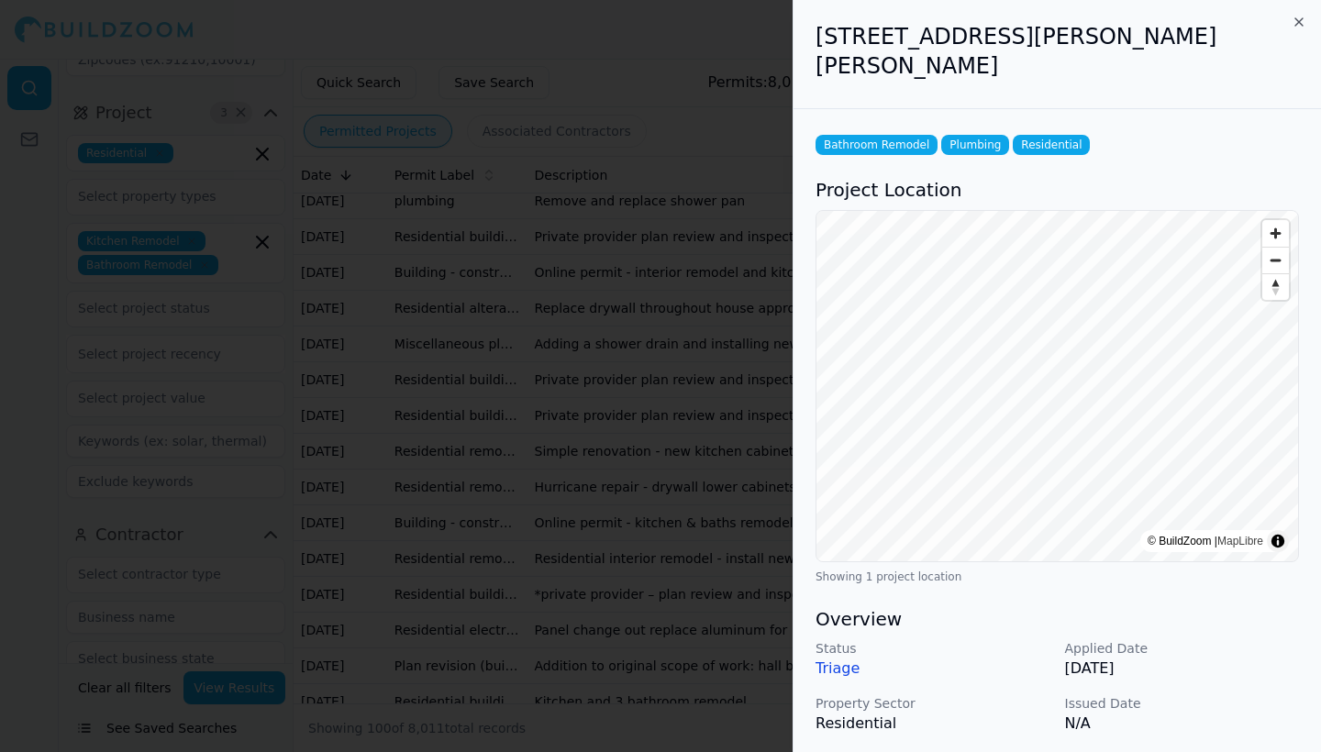
scroll to position [0, 0]
click at [1297, 20] on icon "button" at bounding box center [1299, 21] width 7 height 7
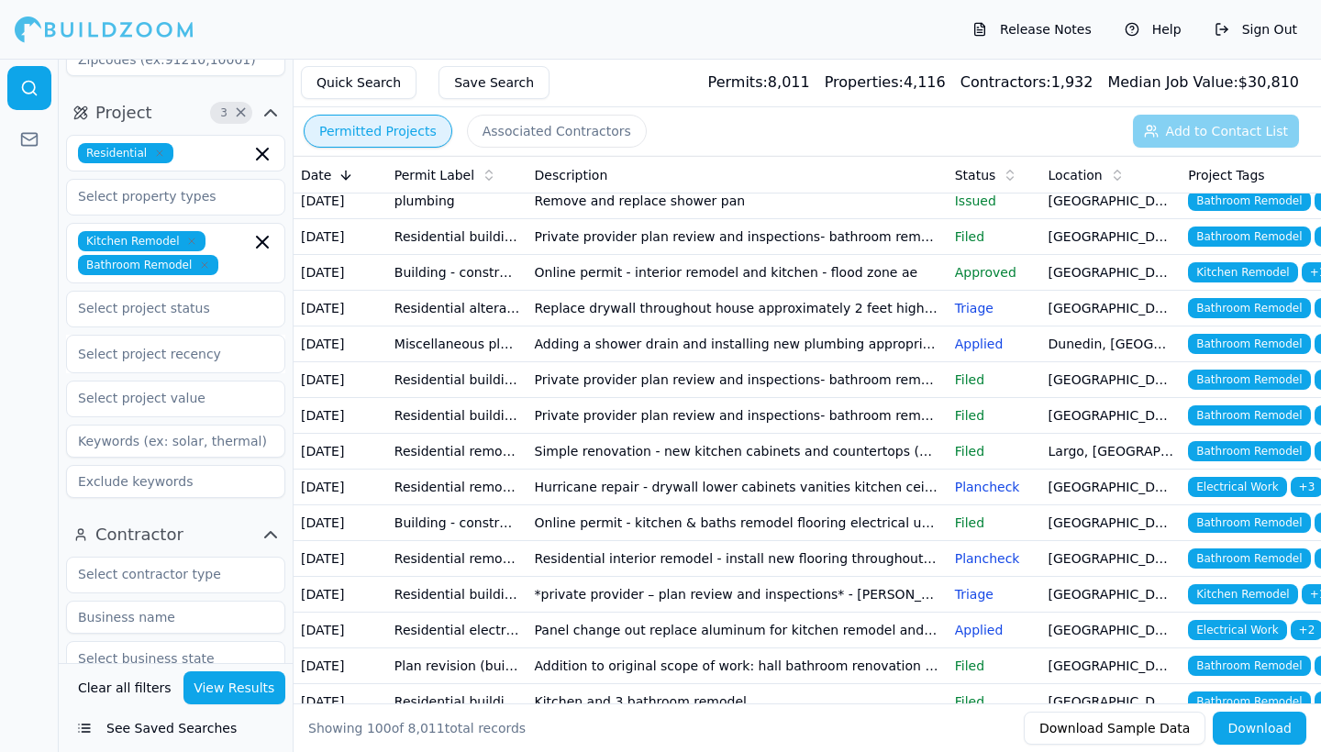
scroll to position [934, 0]
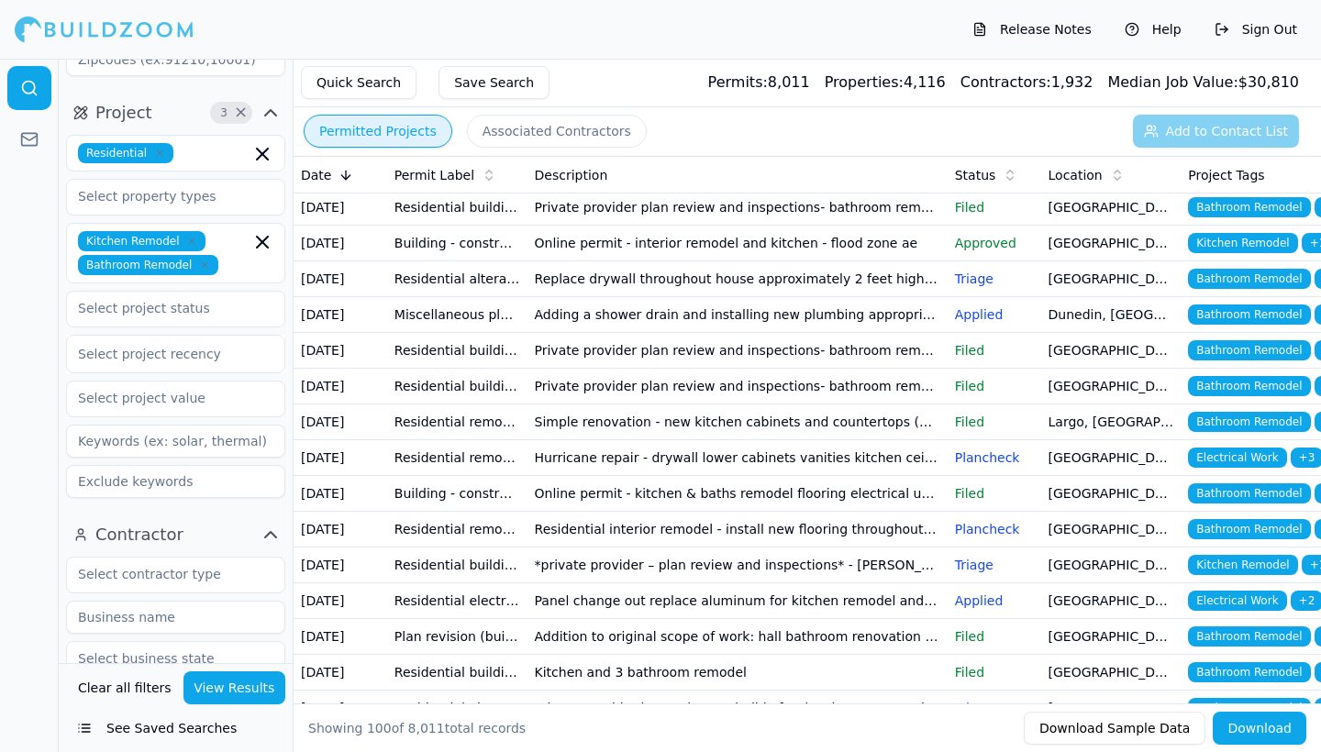
click at [761, 154] on td "Addition to original scope of work: hall bathroom renovation (same as existing …" at bounding box center [738, 136] width 420 height 36
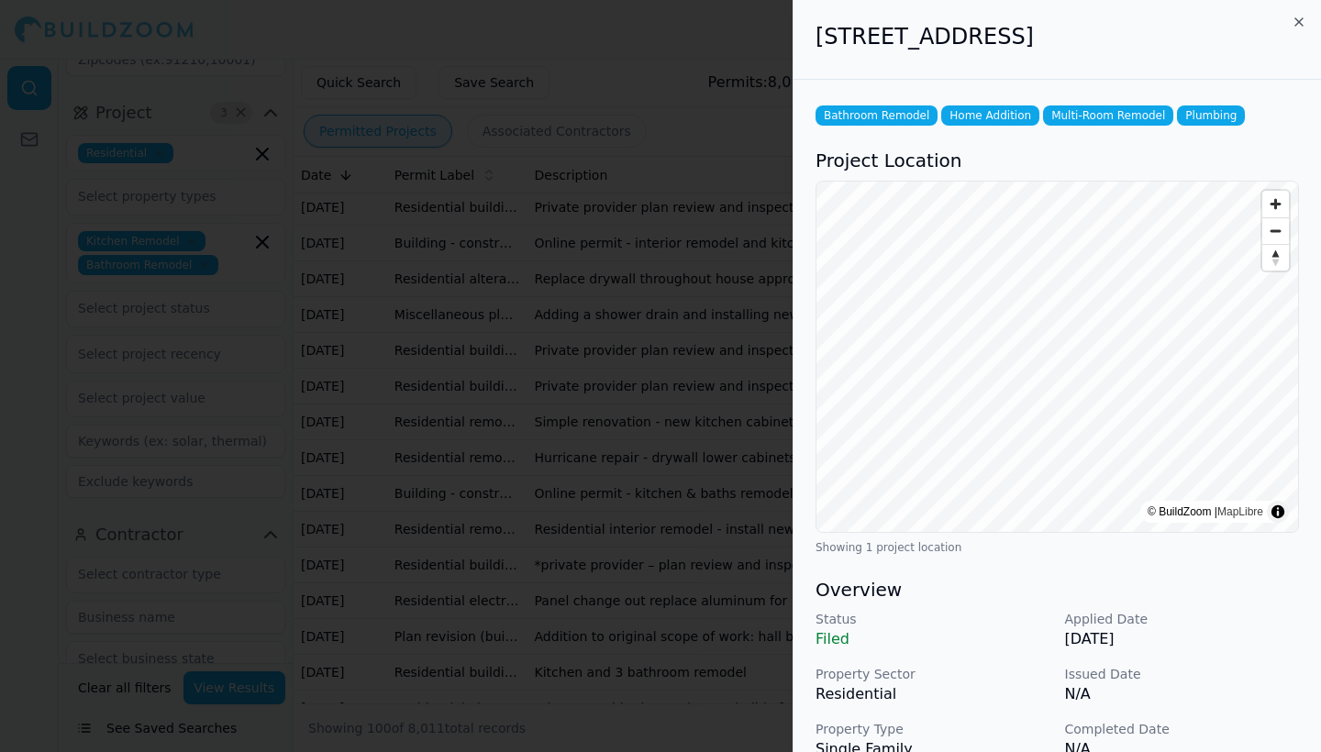
scroll to position [0, 0]
click at [1302, 17] on icon "button" at bounding box center [1299, 22] width 15 height 15
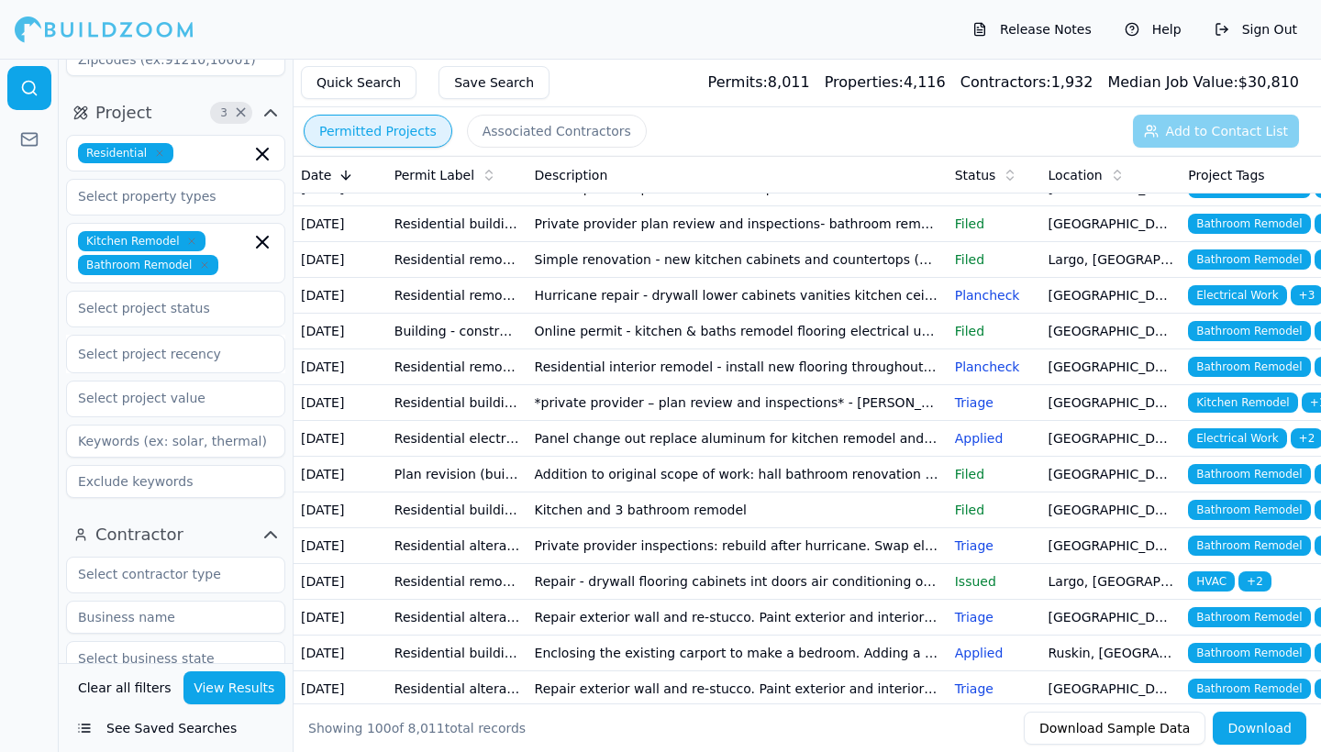
scroll to position [1101, 0]
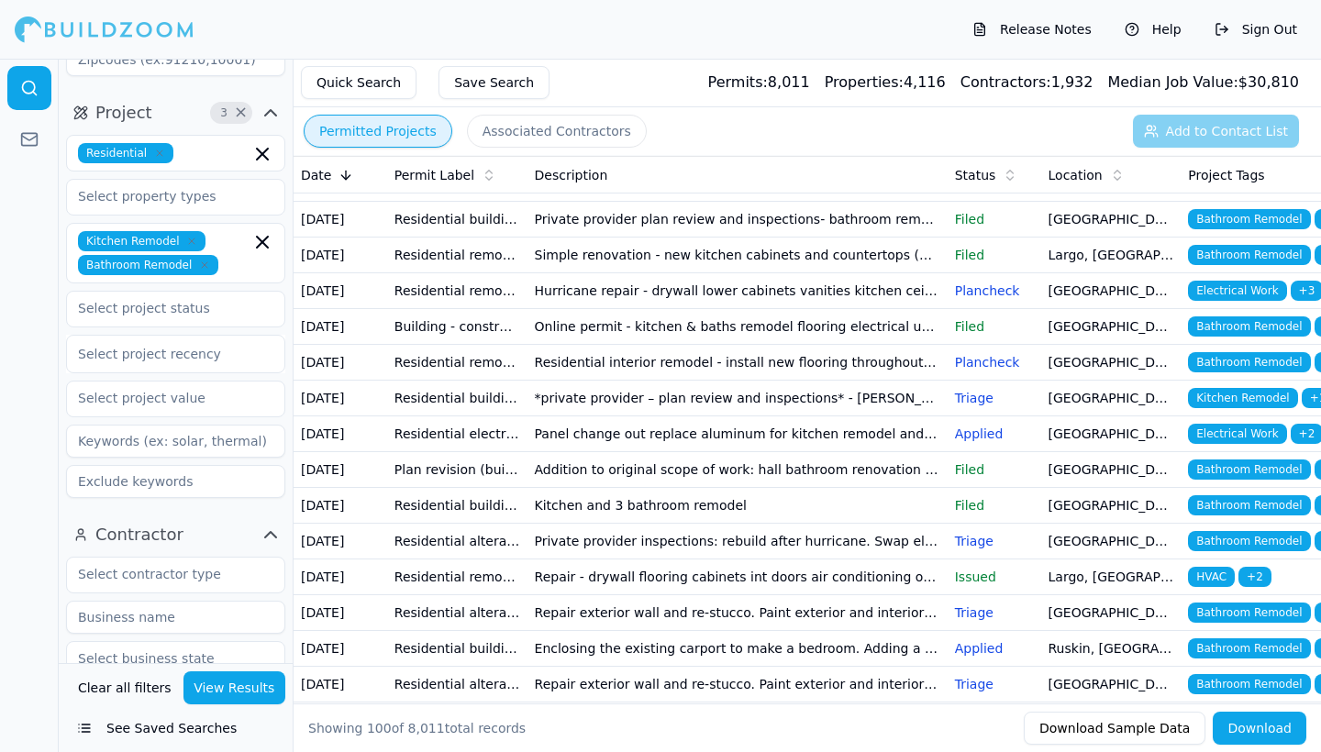
click at [809, 95] on td "Online permit - interior remodel and kitchen - flood zone ae" at bounding box center [738, 77] width 420 height 36
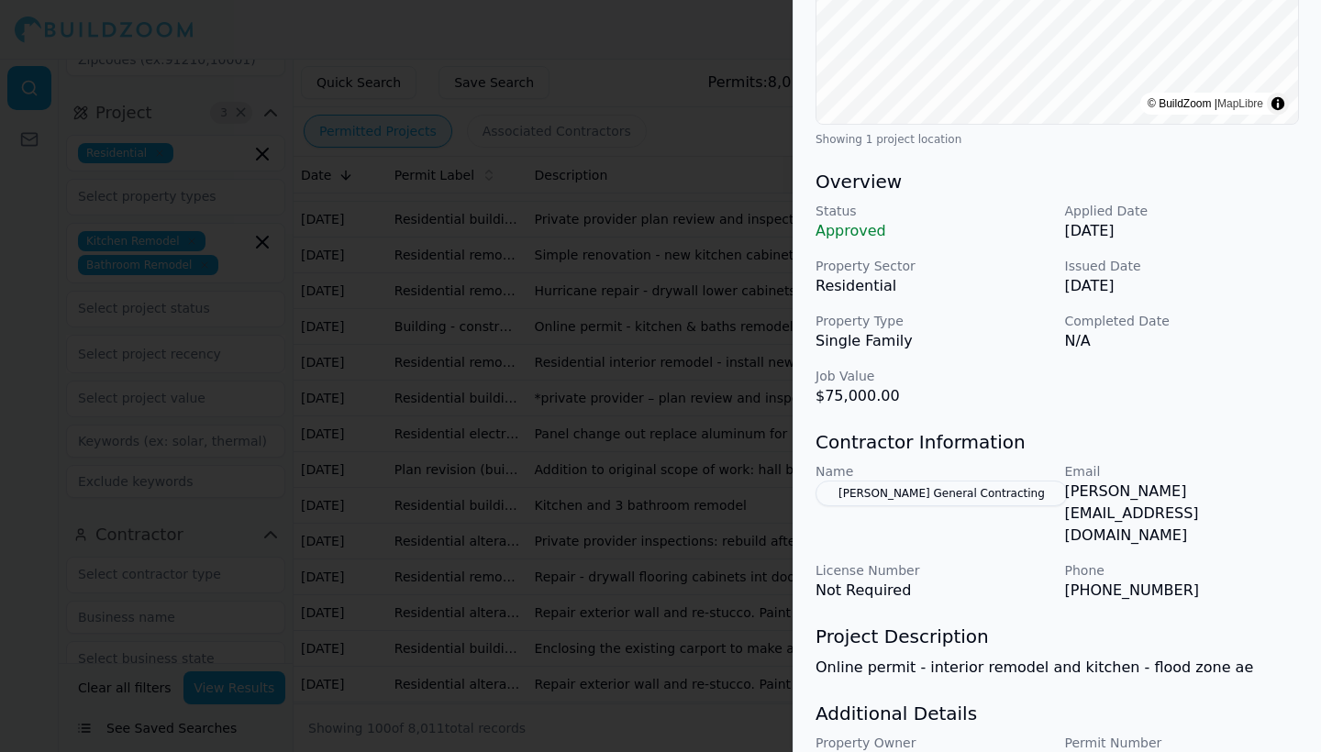
scroll to position [416, 0]
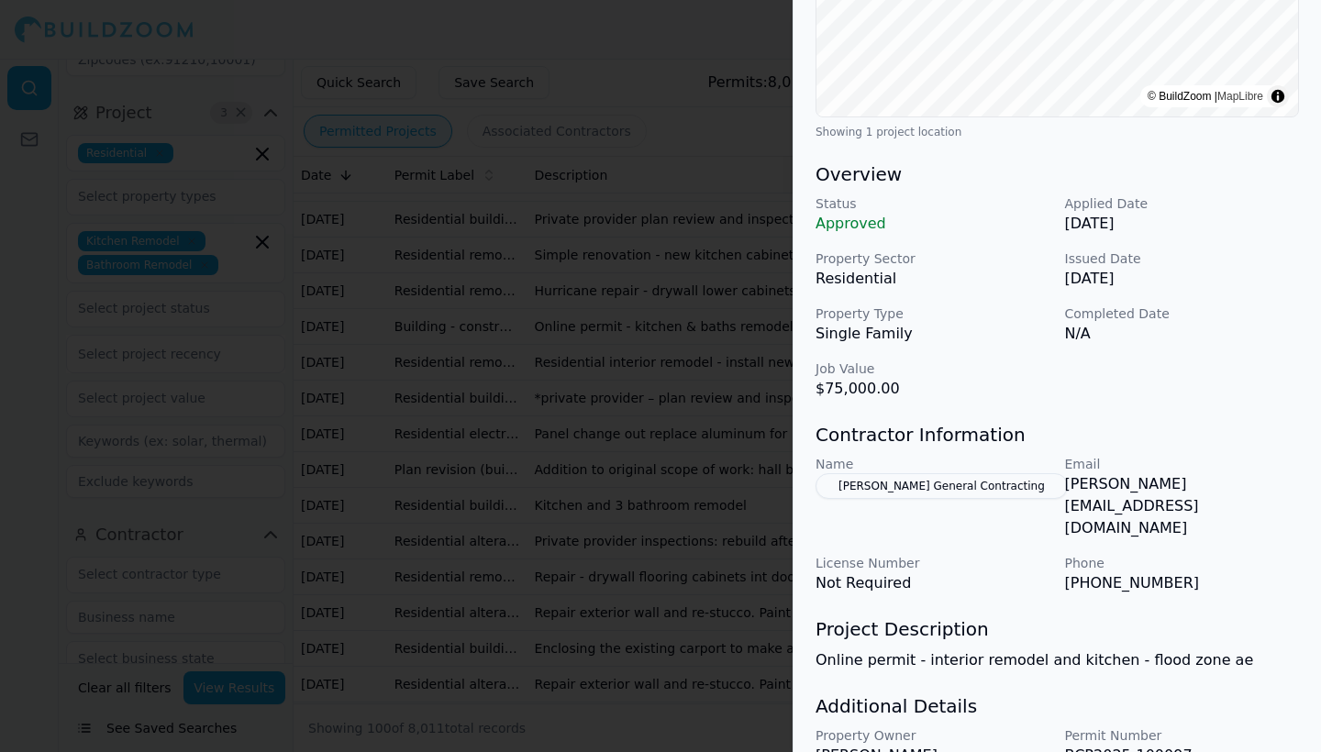
click at [971, 491] on button "[PERSON_NAME] General Contracting" at bounding box center [942, 486] width 252 height 26
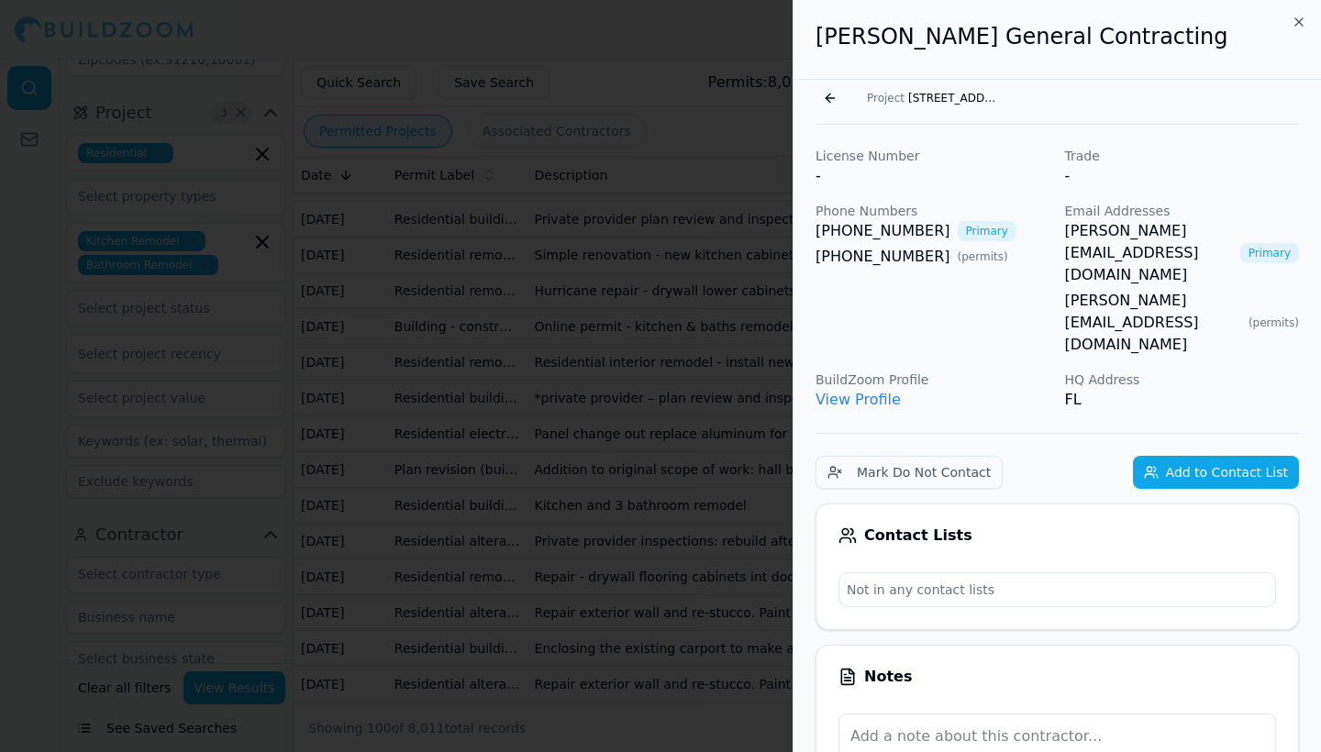
scroll to position [0, 0]
drag, startPoint x: 919, startPoint y: 231, endPoint x: 814, endPoint y: 230, distance: 105.5
copy link "[PHONE_NUMBER]"
drag, startPoint x: 1060, startPoint y: 230, endPoint x: 1232, endPoint y: 233, distance: 172.5
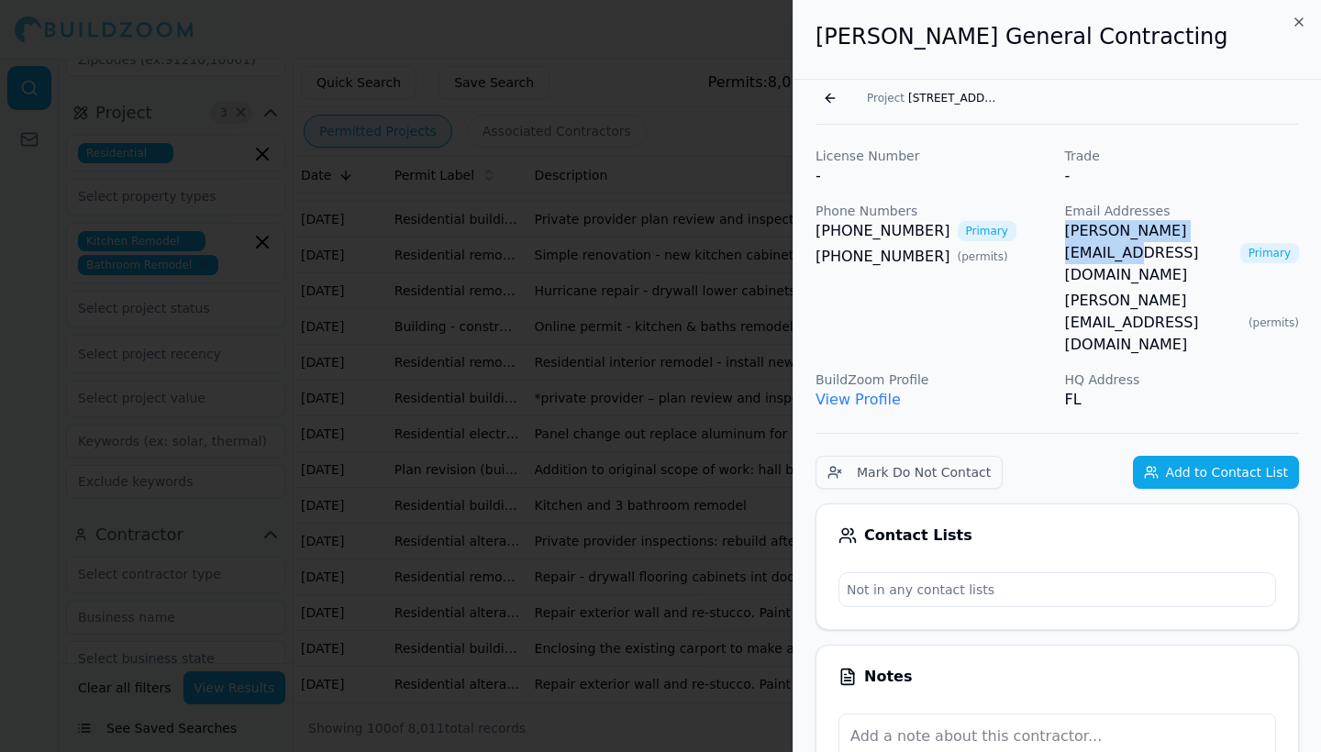
click at [1232, 233] on div "License Number - Trade - Phone Numbers [PHONE_NUMBER] Primary [PHONE_NUMBER] ( …" at bounding box center [1058, 279] width 484 height 264
copy link "[PERSON_NAME][EMAIL_ADDRESS][DOMAIN_NAME]"
click at [1296, 19] on icon "button" at bounding box center [1299, 21] width 7 height 7
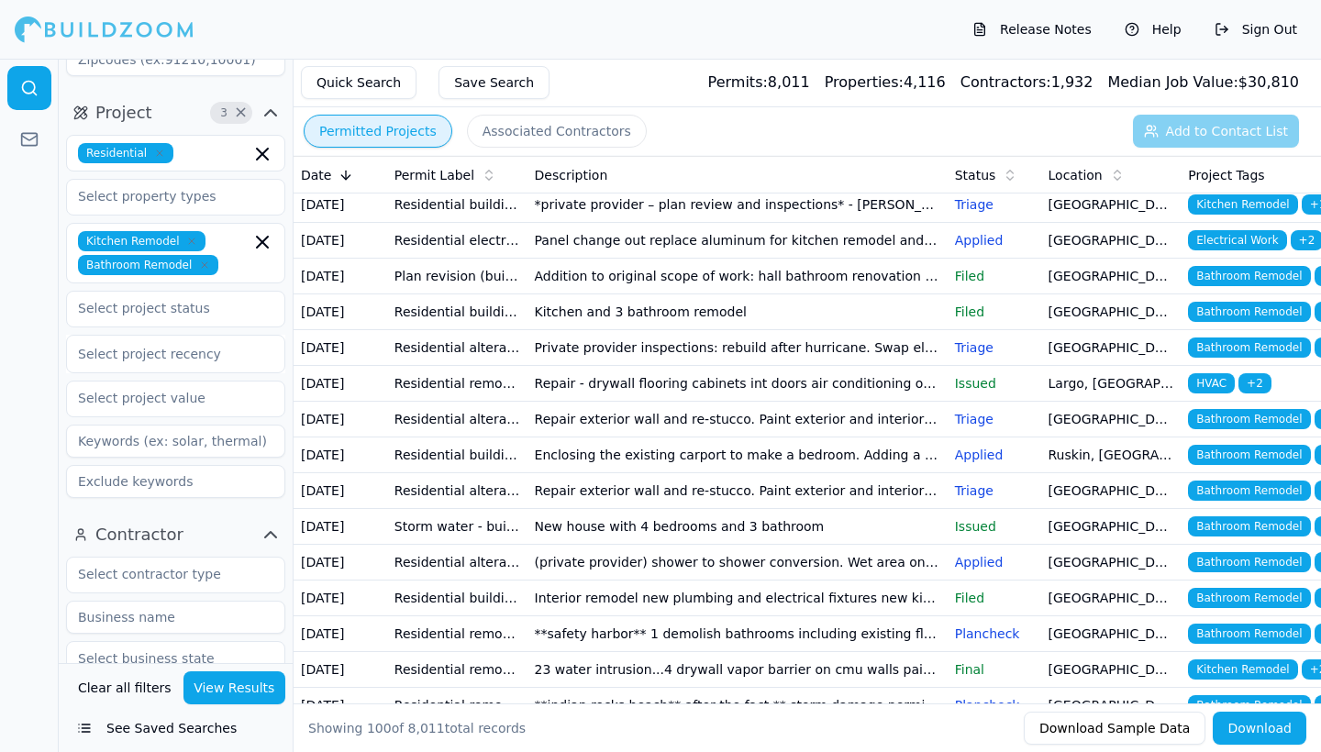
scroll to position [1299, 0]
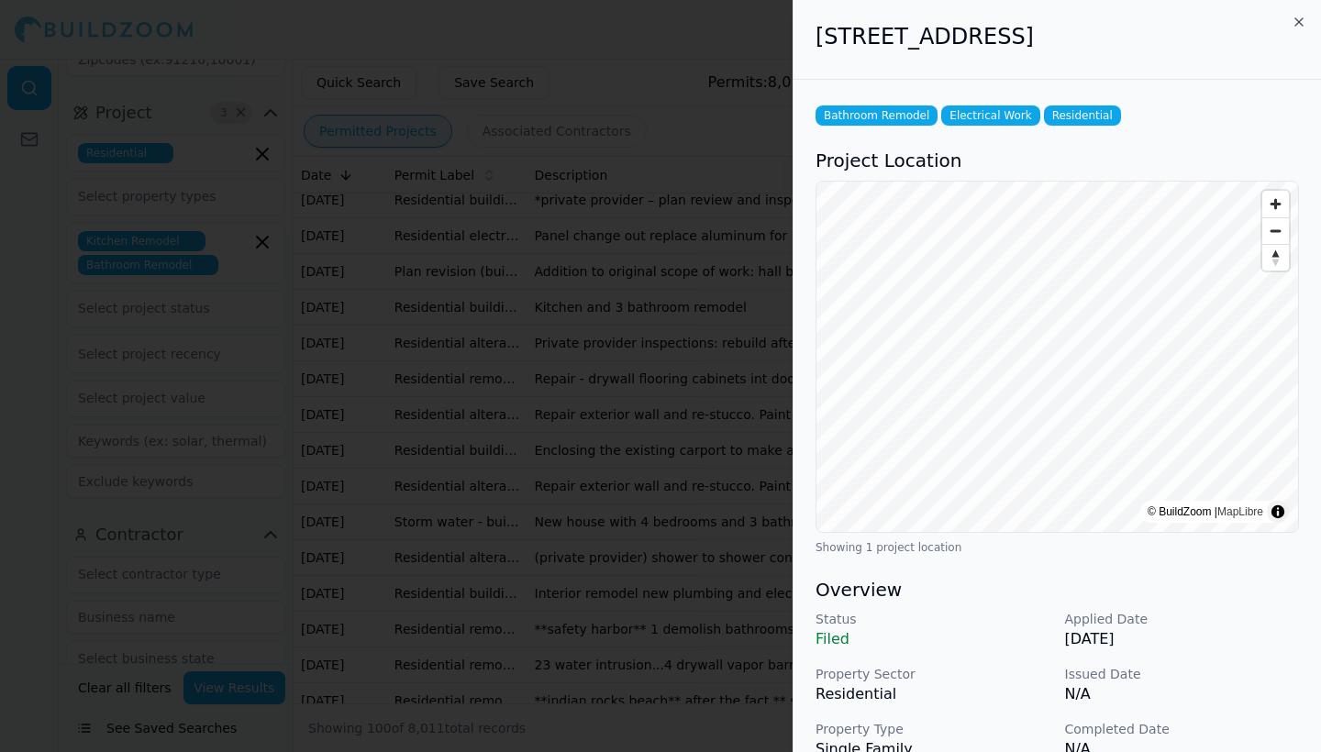
scroll to position [0, 0]
click at [1295, 21] on icon "button" at bounding box center [1299, 22] width 15 height 15
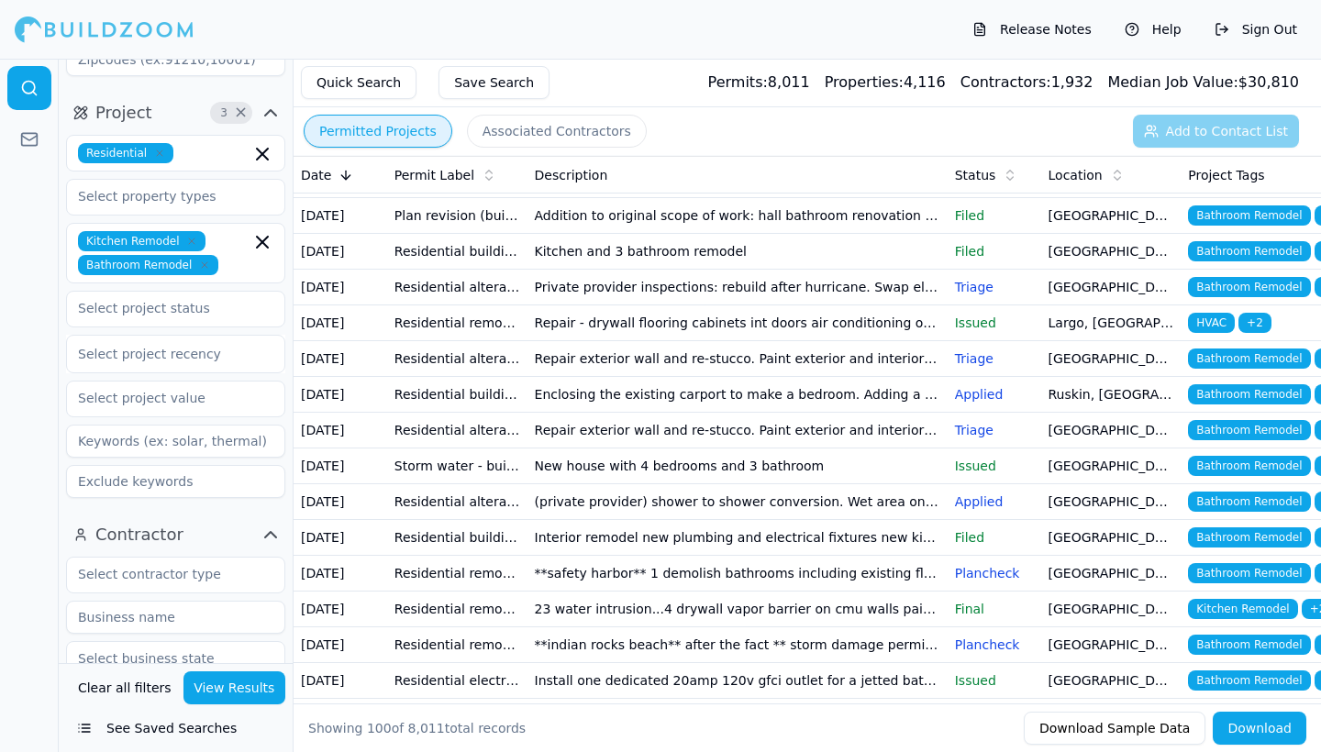
scroll to position [1382, 0]
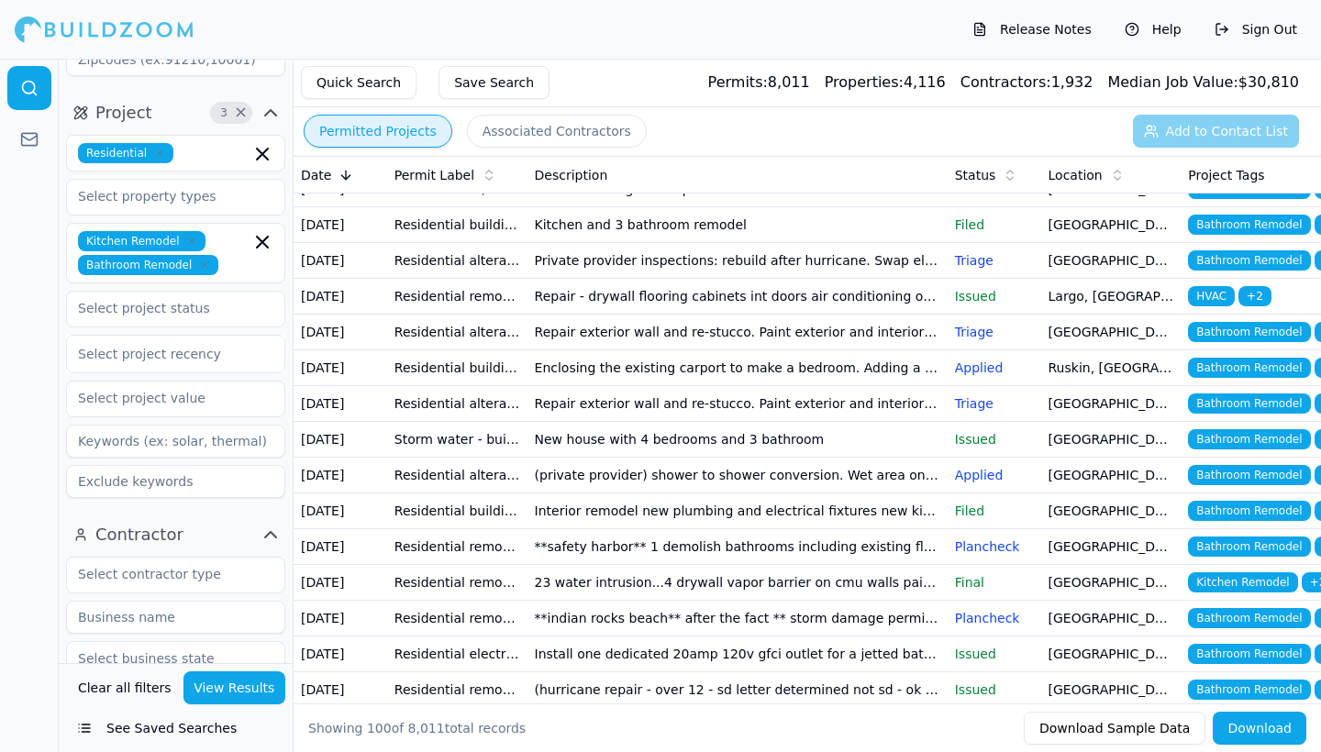
click at [676, 28] on td "Hurricane repair - drywall lower cabinets vanities kitchen ceiling sinks floori…" at bounding box center [738, 11] width 420 height 36
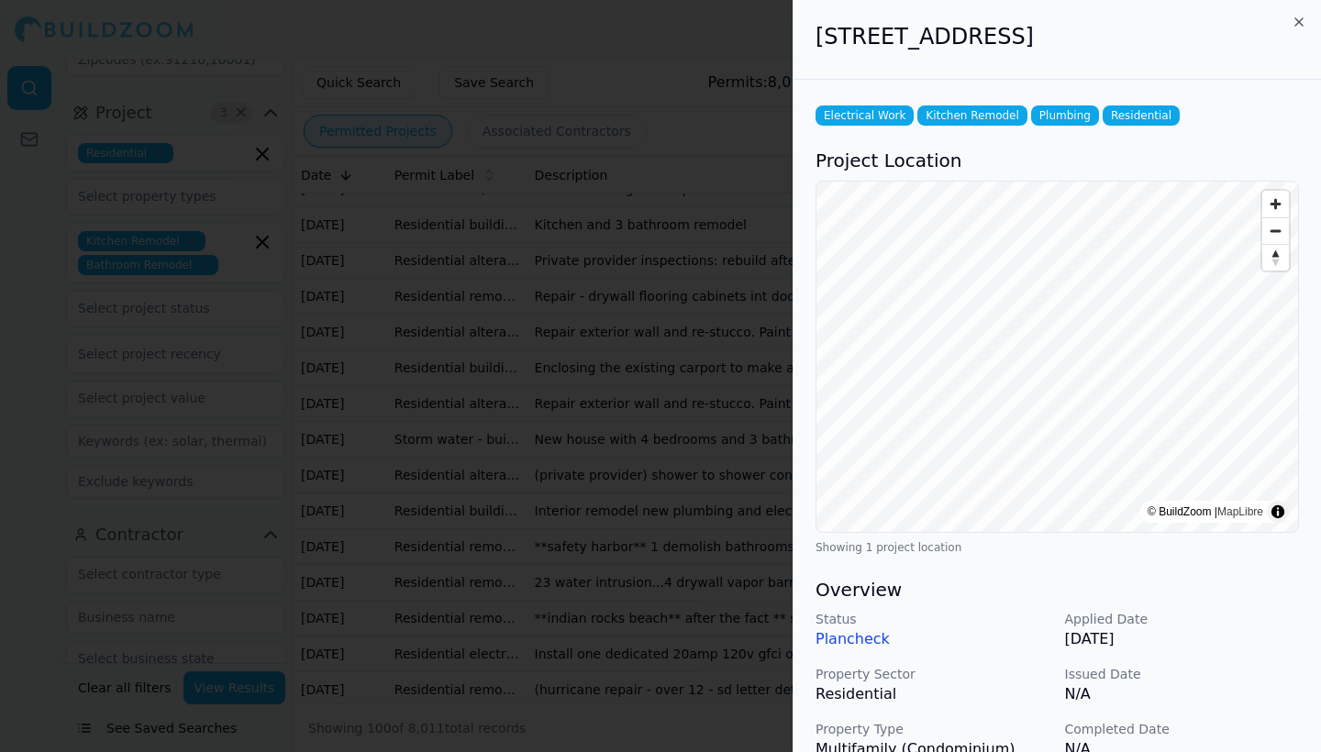
scroll to position [0, 0]
click at [1297, 19] on icon "button" at bounding box center [1299, 22] width 15 height 15
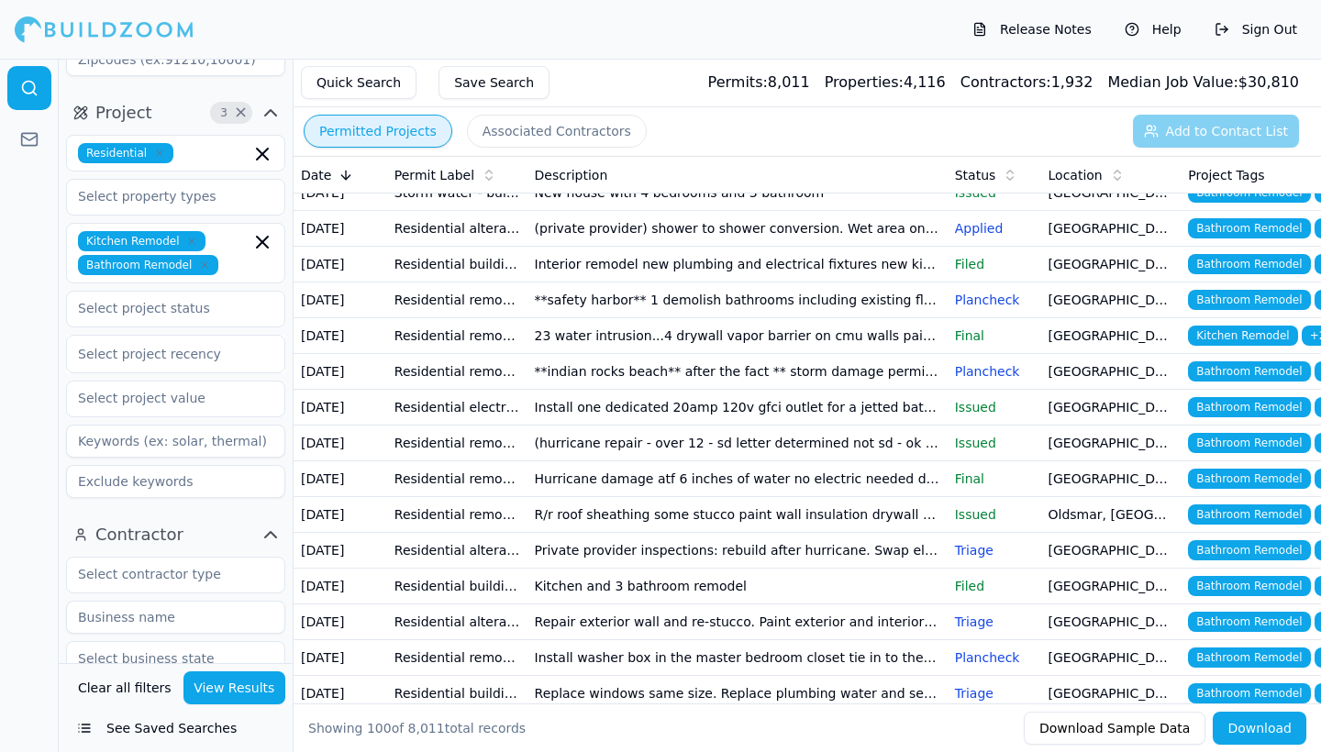
scroll to position [1630, 0]
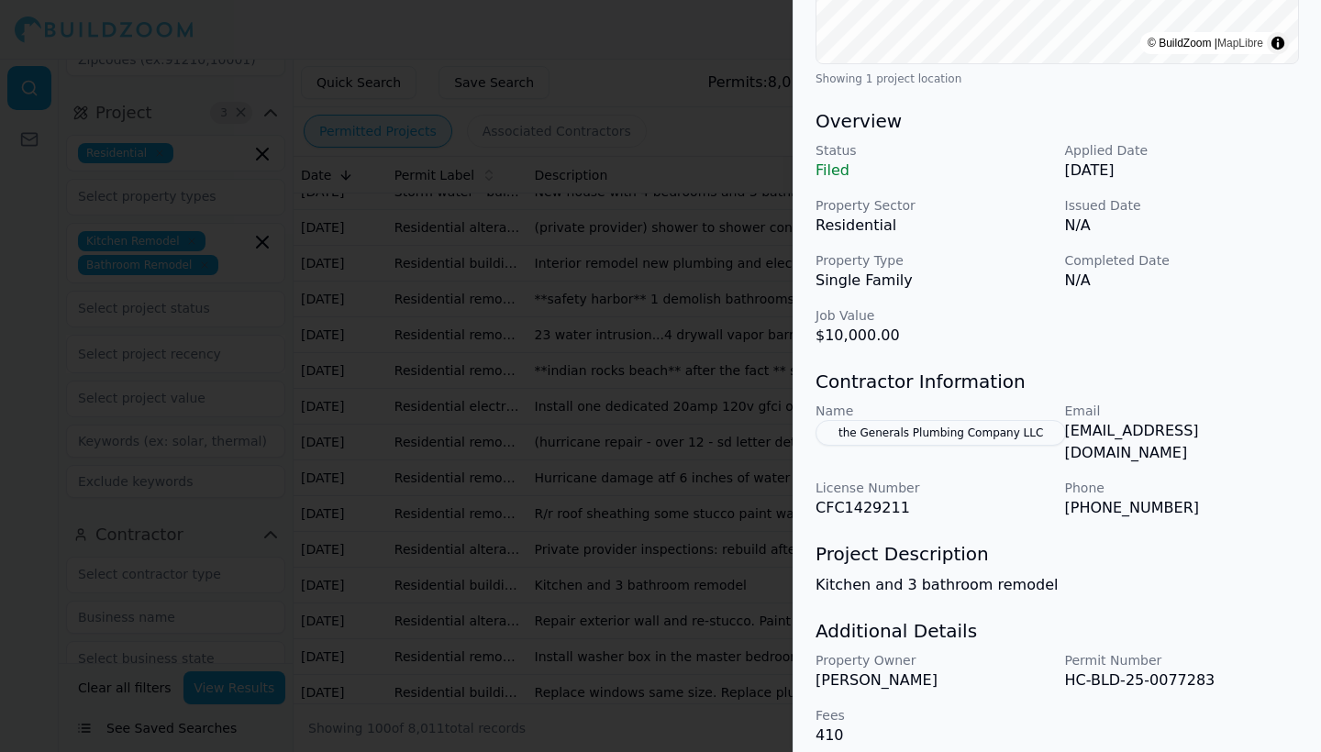
scroll to position [491, 0]
click at [996, 435] on button "the Generals Plumbing Company LLC" at bounding box center [941, 435] width 250 height 26
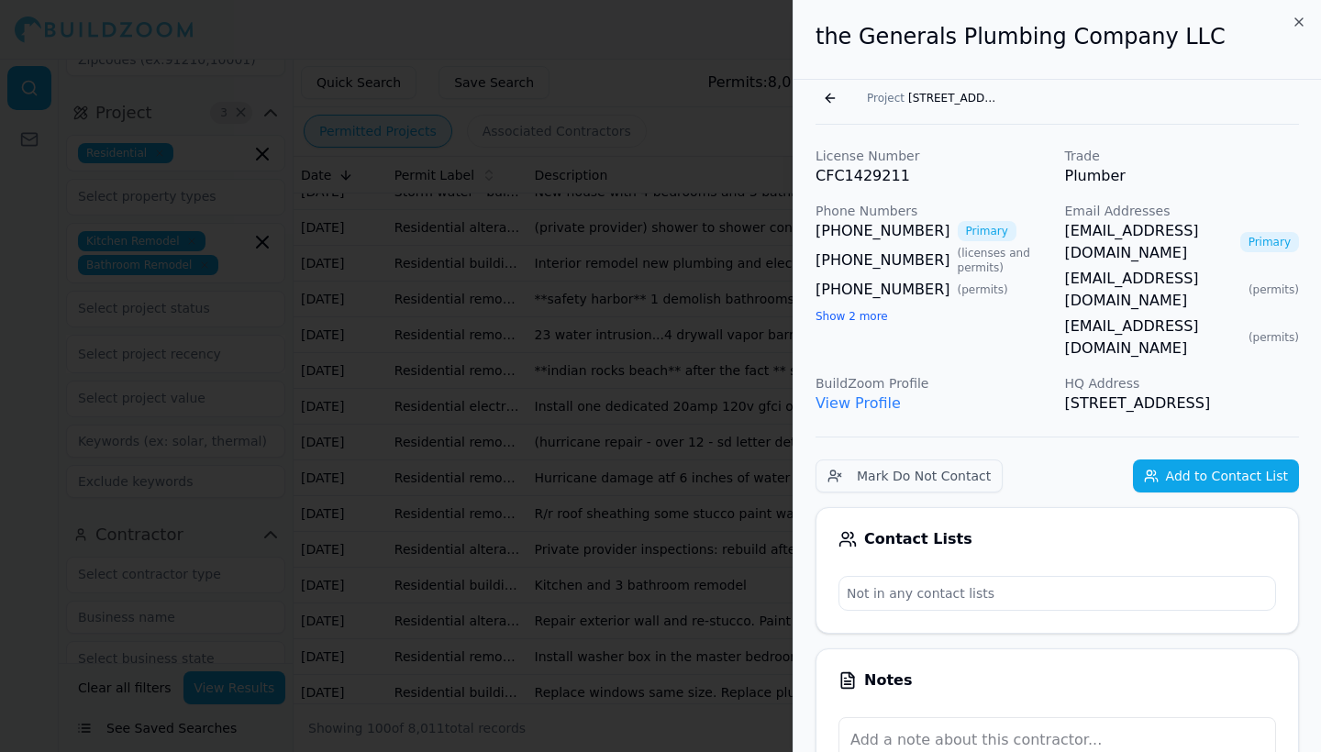
scroll to position [0, 0]
drag, startPoint x: 812, startPoint y: 231, endPoint x: 927, endPoint y: 231, distance: 114.7
copy link "[PHONE_NUMBER]"
drag, startPoint x: 1060, startPoint y: 229, endPoint x: 1236, endPoint y: 224, distance: 176.2
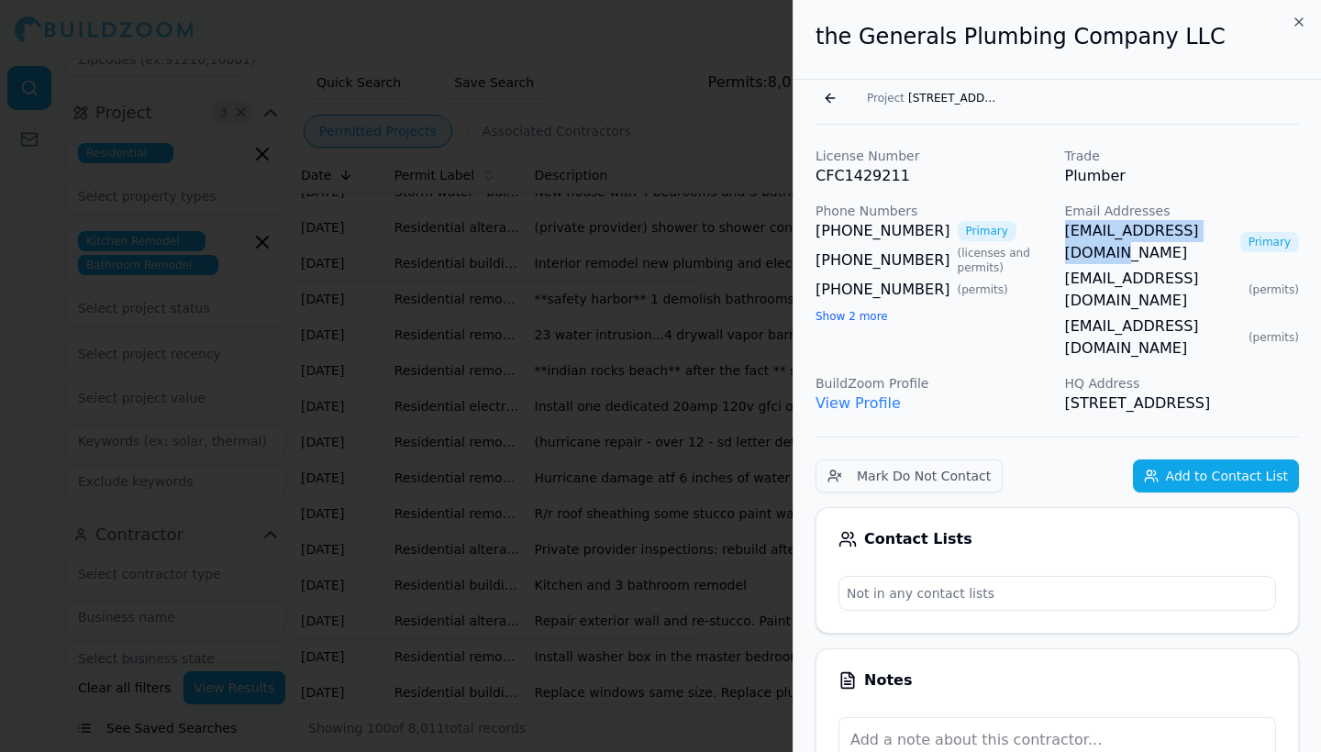
click at [1236, 224] on div "License Number CFC1429211 Trade Plumber Phone Numbers [PHONE_NUMBER] Primary [P…" at bounding box center [1058, 281] width 484 height 268
copy link "[EMAIL_ADDRESS][DOMAIN_NAME]"
click at [1300, 22] on icon "button" at bounding box center [1299, 22] width 15 height 15
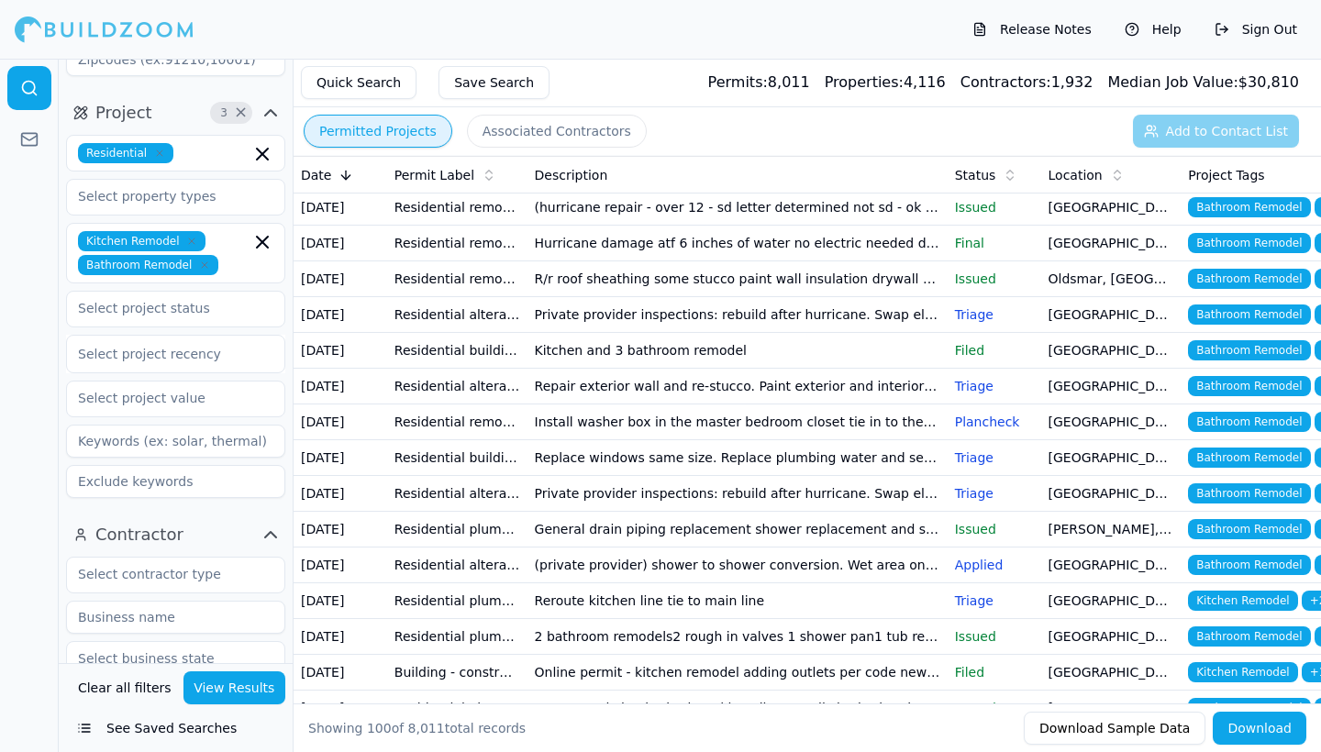
scroll to position [1878, 0]
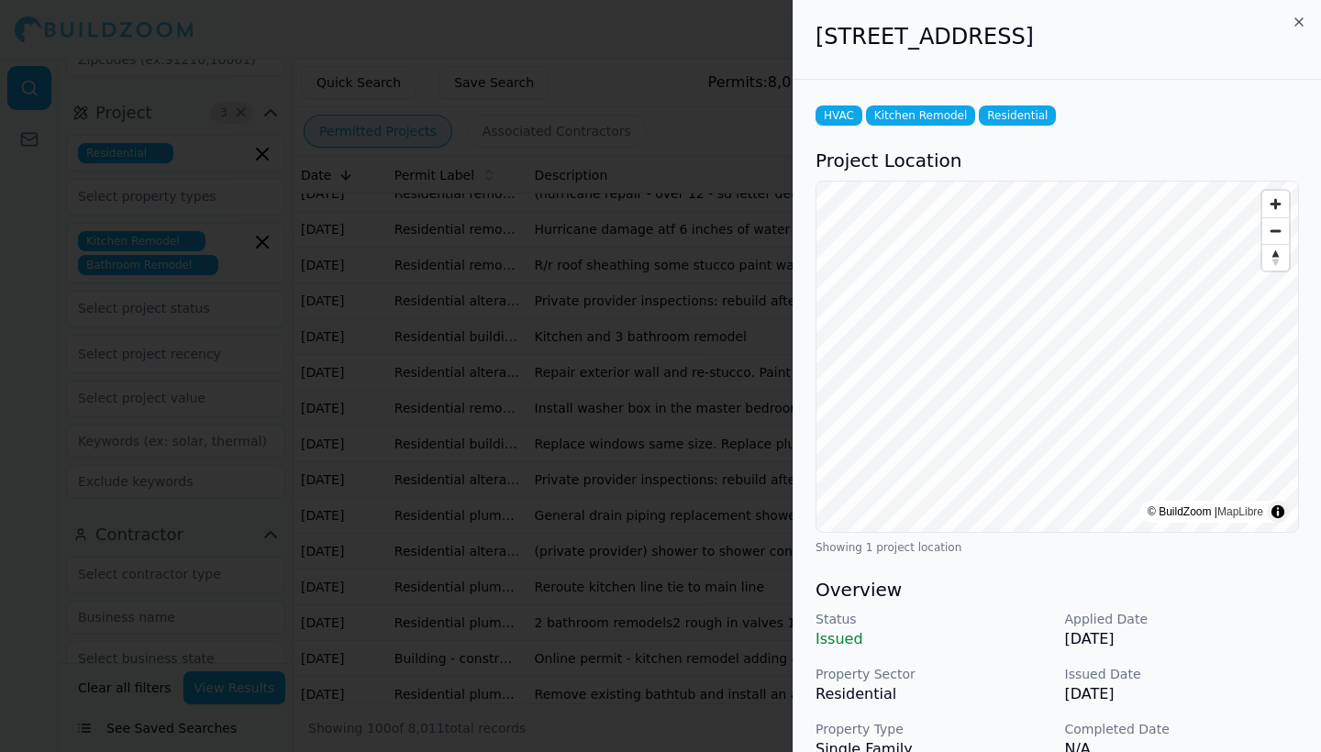
scroll to position [0, 0]
click at [1300, 20] on icon "button" at bounding box center [1299, 22] width 15 height 15
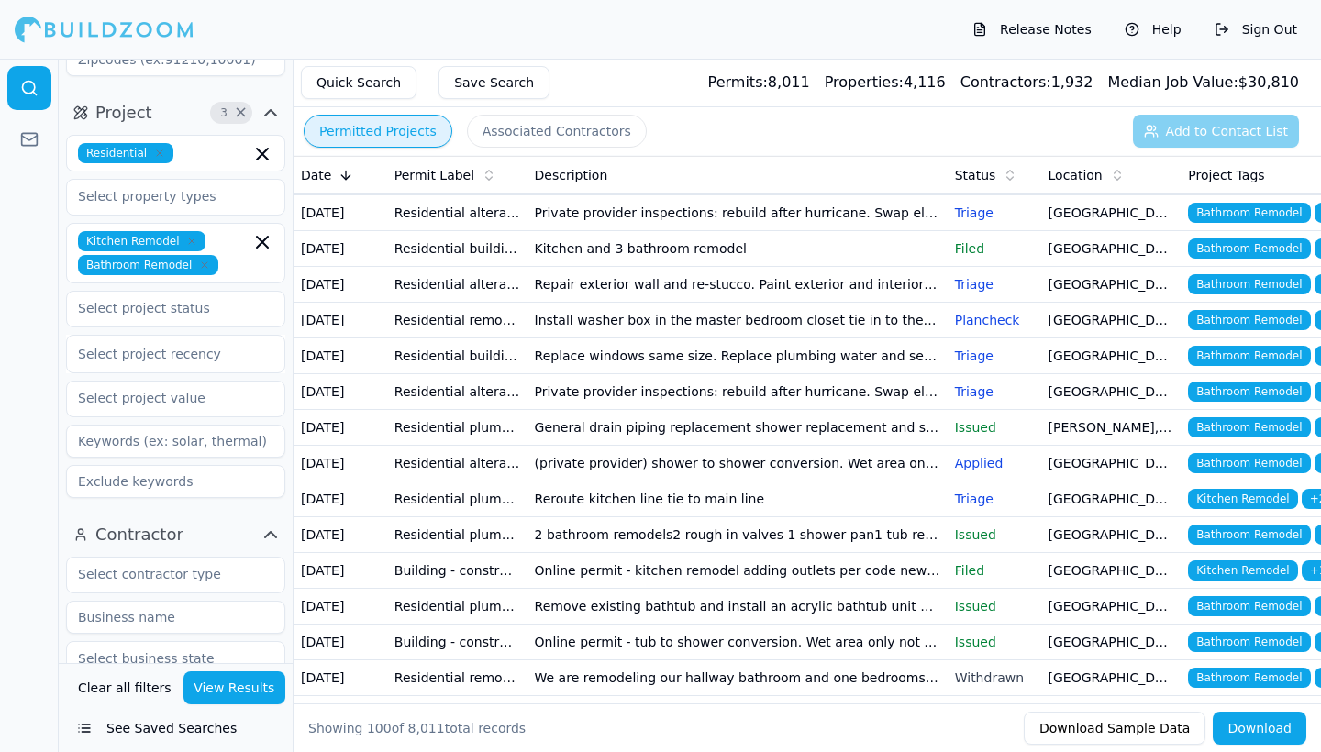
scroll to position [1986, 0]
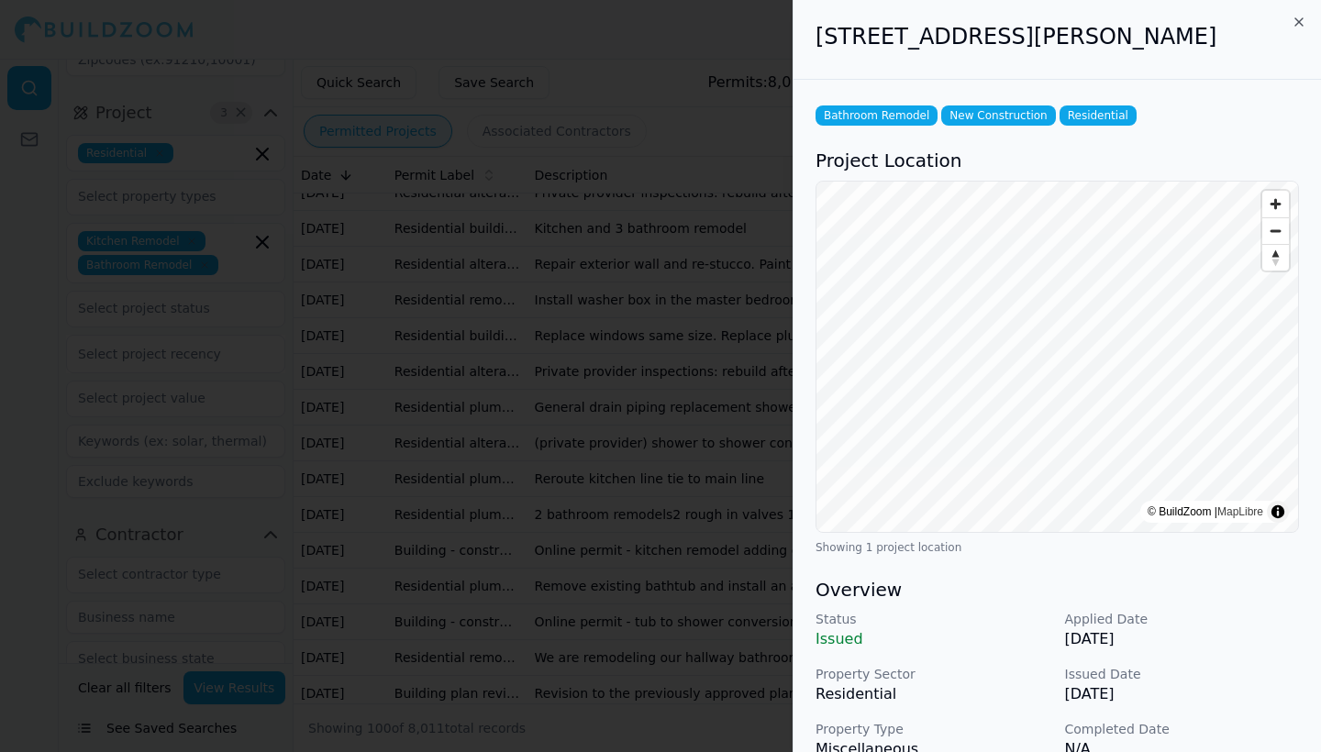
scroll to position [0, 0]
click at [1297, 17] on icon "button" at bounding box center [1299, 22] width 15 height 15
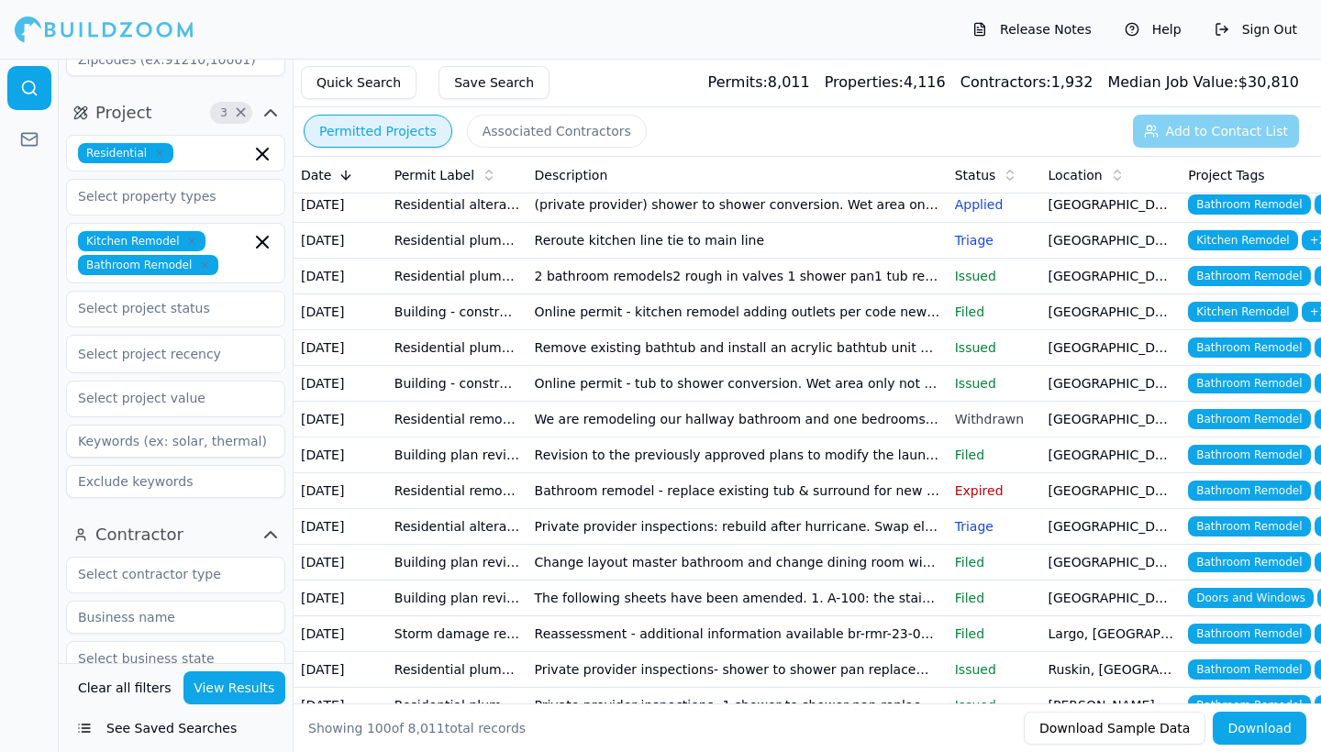
scroll to position [2227, 0]
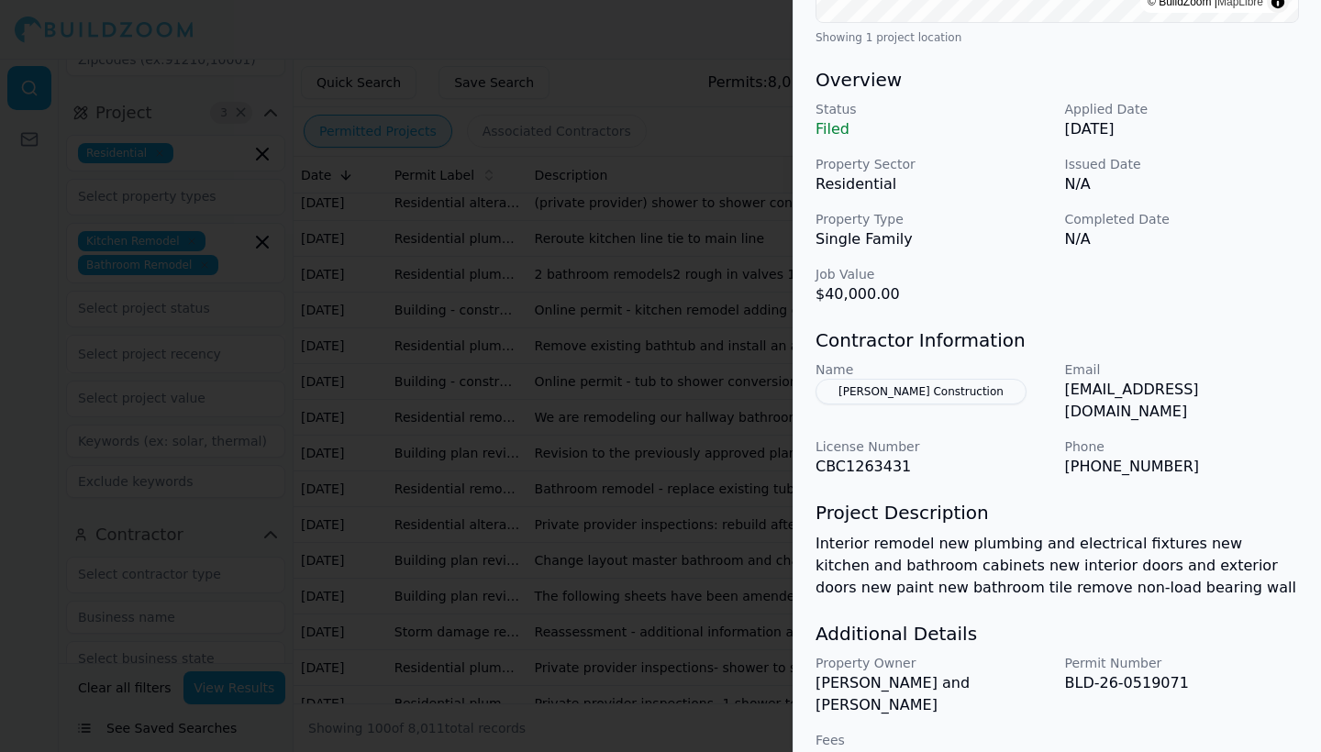
scroll to position [533, 0]
click at [940, 380] on button "[PERSON_NAME] Construction" at bounding box center [921, 393] width 211 height 26
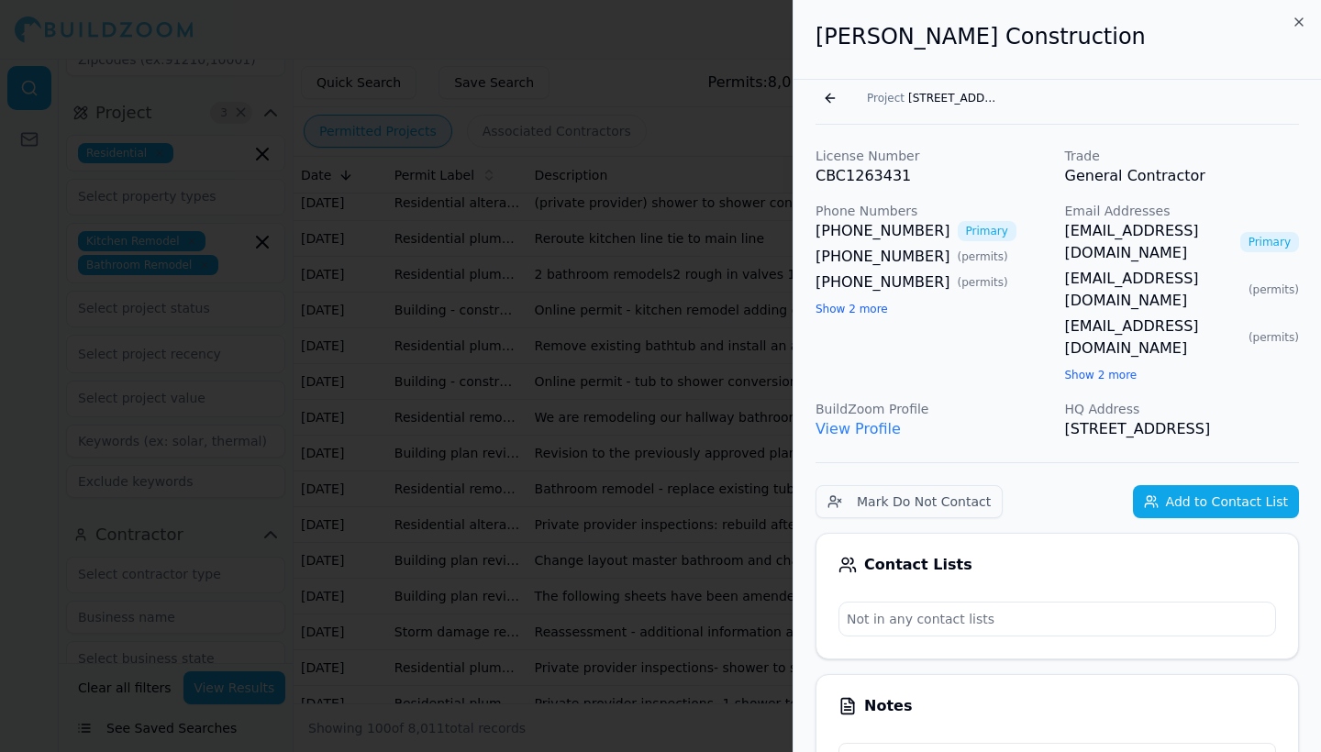
scroll to position [0, 0]
drag, startPoint x: 815, startPoint y: 228, endPoint x: 920, endPoint y: 230, distance: 105.5
copy link "[PHONE_NUMBER]"
click at [1048, 228] on div "[PHONE_NUMBER] Primary" at bounding box center [933, 231] width 235 height 22
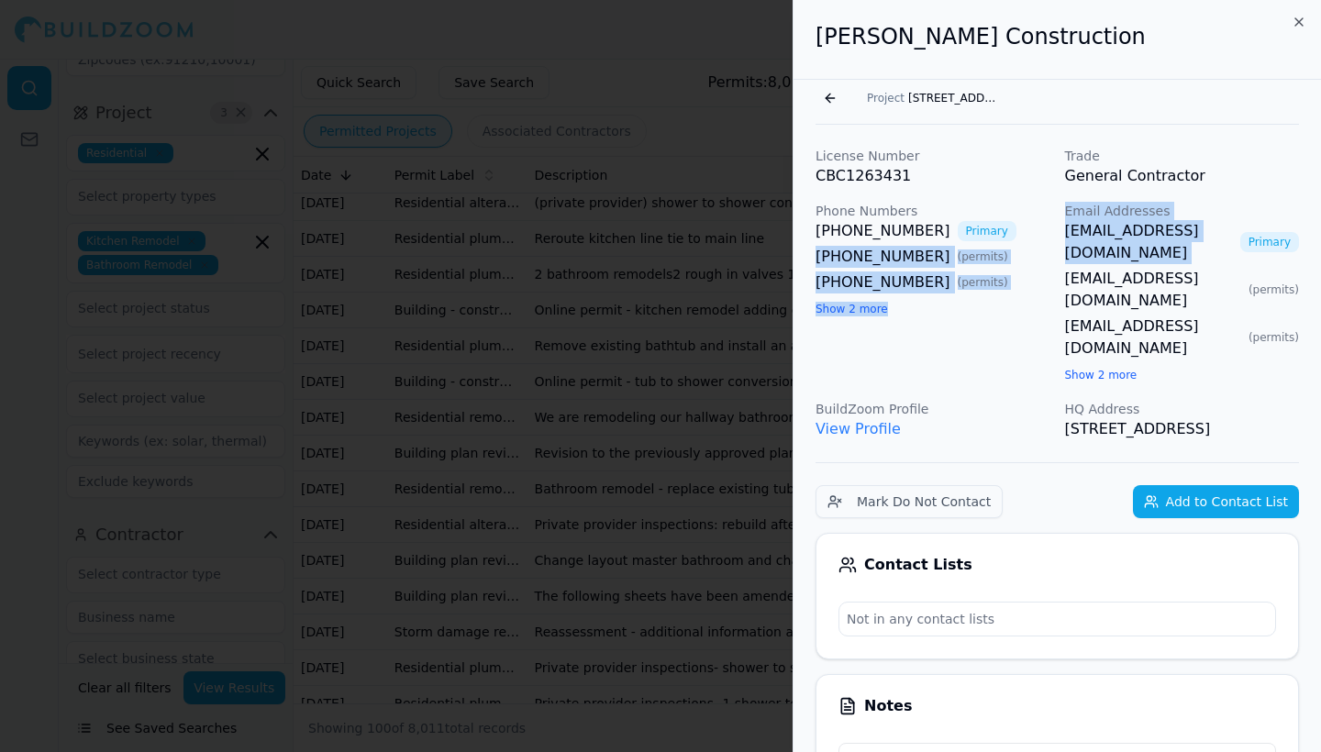
drag, startPoint x: 1056, startPoint y: 230, endPoint x: 1218, endPoint y: 229, distance: 161.5
click at [1218, 229] on div "License Number CBC1263431 Trade General Contractor Phone Numbers [PHONE_NUMBER]…" at bounding box center [1058, 294] width 484 height 294
click at [1144, 316] on link "[EMAIL_ADDRESS][DOMAIN_NAME]" at bounding box center [1153, 338] width 176 height 44
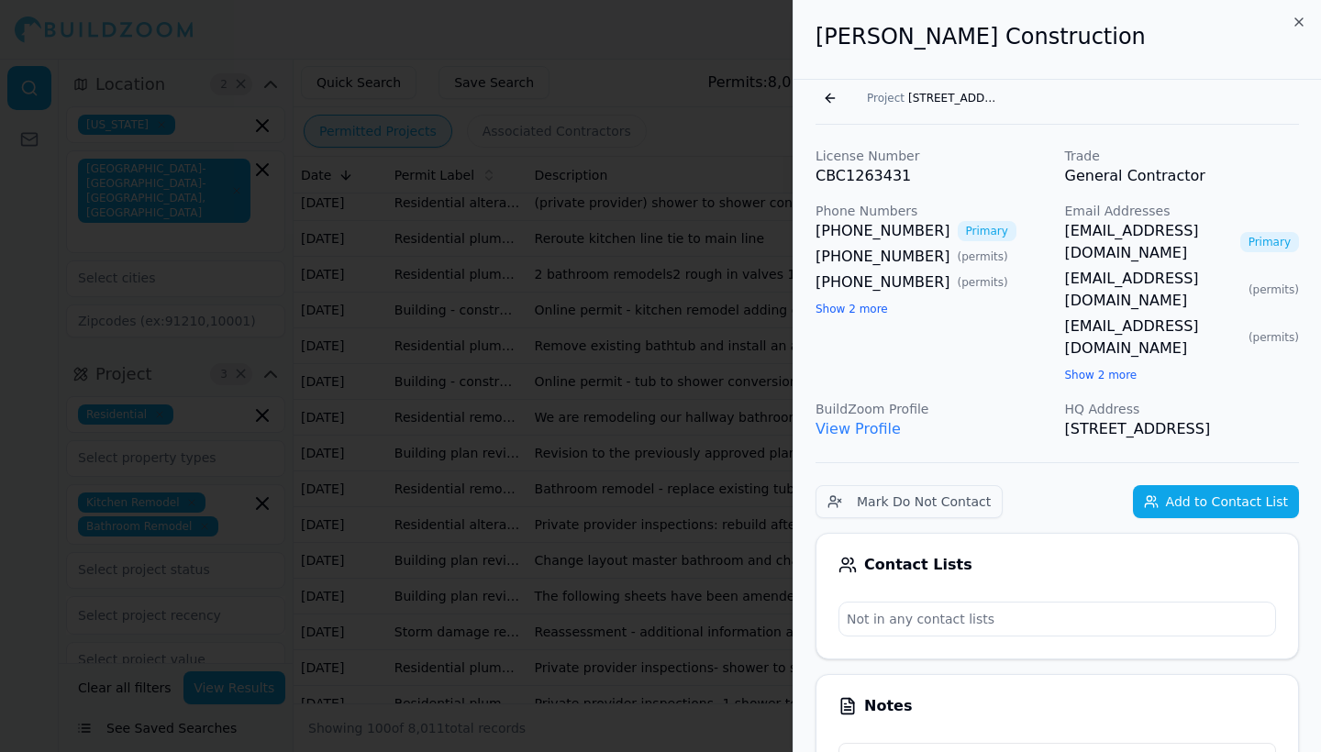
click at [1028, 179] on p "CBC1263431" at bounding box center [933, 176] width 235 height 22
drag, startPoint x: 1062, startPoint y: 229, endPoint x: 1201, endPoint y: 235, distance: 139.6
click at [1201, 235] on div "License Number CBC1263431 Trade General Contractor Phone Numbers [PHONE_NUMBER]…" at bounding box center [1058, 294] width 484 height 294
copy link "[EMAIL_ADDRESS][DOMAIN_NAME]"
click at [1297, 17] on icon "button" at bounding box center [1299, 22] width 15 height 15
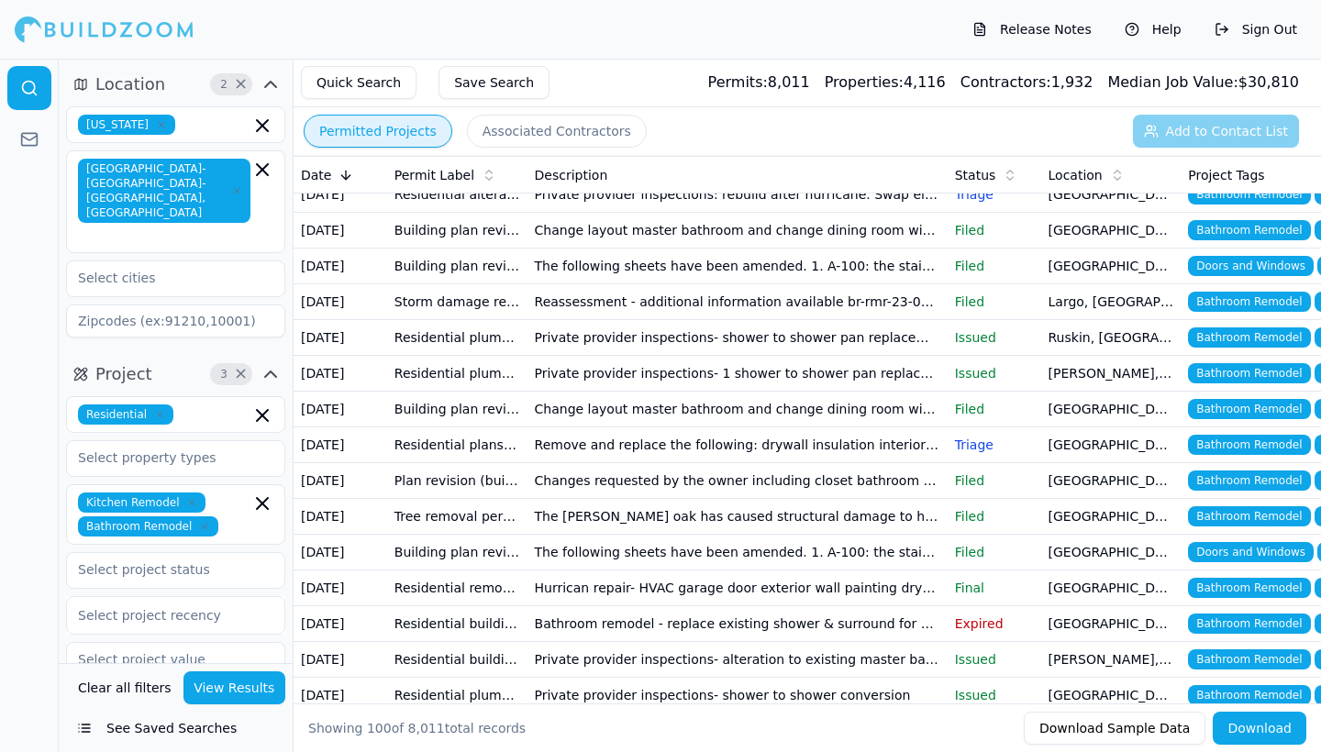
scroll to position [2622, 0]
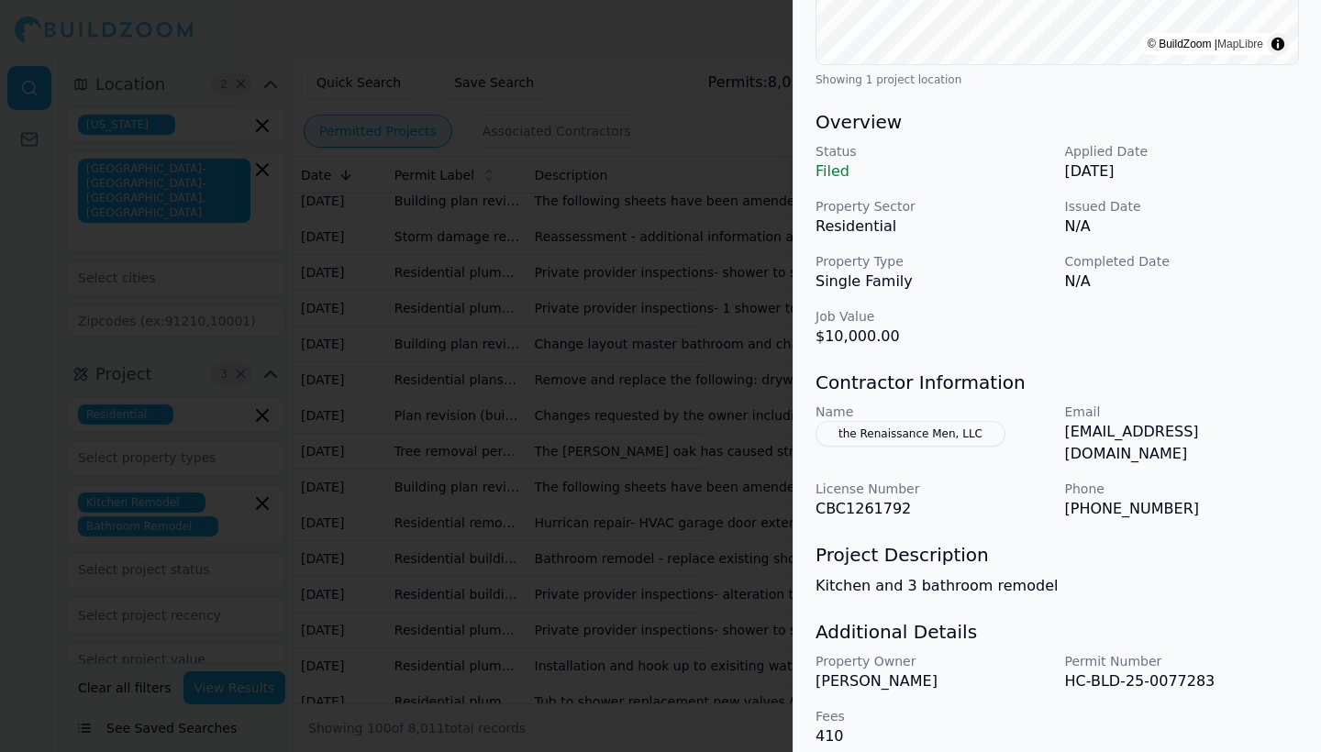
scroll to position [467, 0]
click at [950, 436] on button "the Renaissance Men, LLC" at bounding box center [911, 435] width 190 height 26
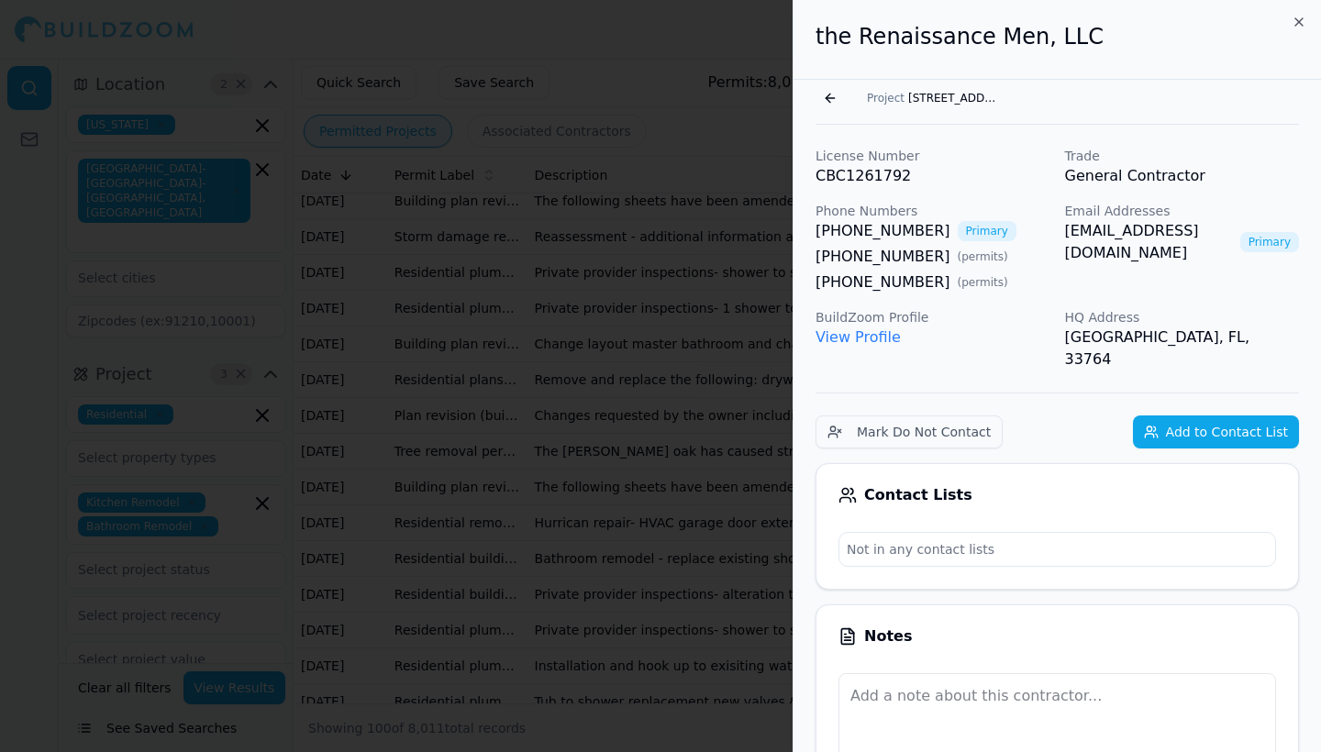
scroll to position [0, 0]
drag, startPoint x: 924, startPoint y: 230, endPoint x: 808, endPoint y: 232, distance: 115.6
copy link "[PHONE_NUMBER]"
drag, startPoint x: 1062, startPoint y: 239, endPoint x: 1256, endPoint y: 235, distance: 193.6
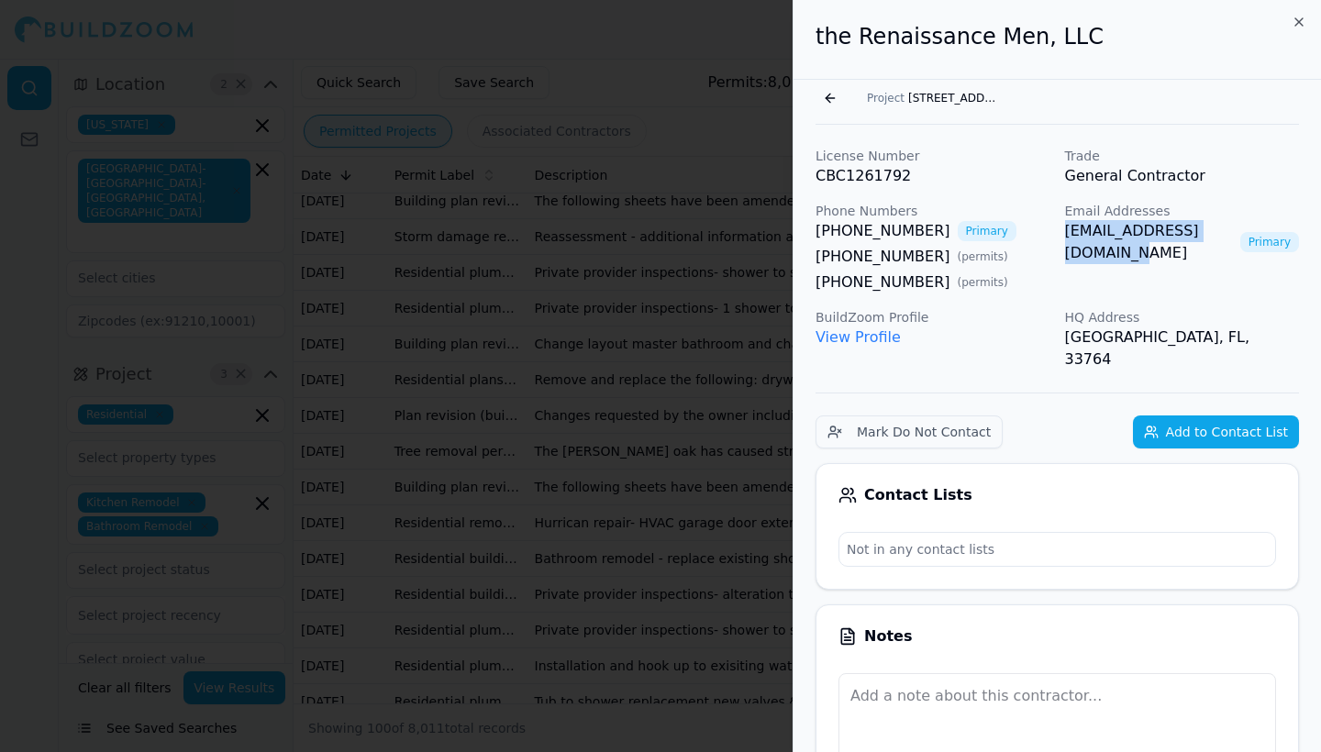
click at [1256, 235] on div "License Number CBC1261792 Trade General Contractor Phone Numbers [PHONE_NUMBER]…" at bounding box center [1058, 259] width 484 height 224
copy link "[EMAIL_ADDRESS][DOMAIN_NAME]"
click at [1157, 121] on div "Go back Project [STREET_ADDRESS]" at bounding box center [1058, 102] width 484 height 45
click at [1298, 20] on icon "button" at bounding box center [1299, 22] width 15 height 15
